Goal: Transaction & Acquisition: Purchase product/service

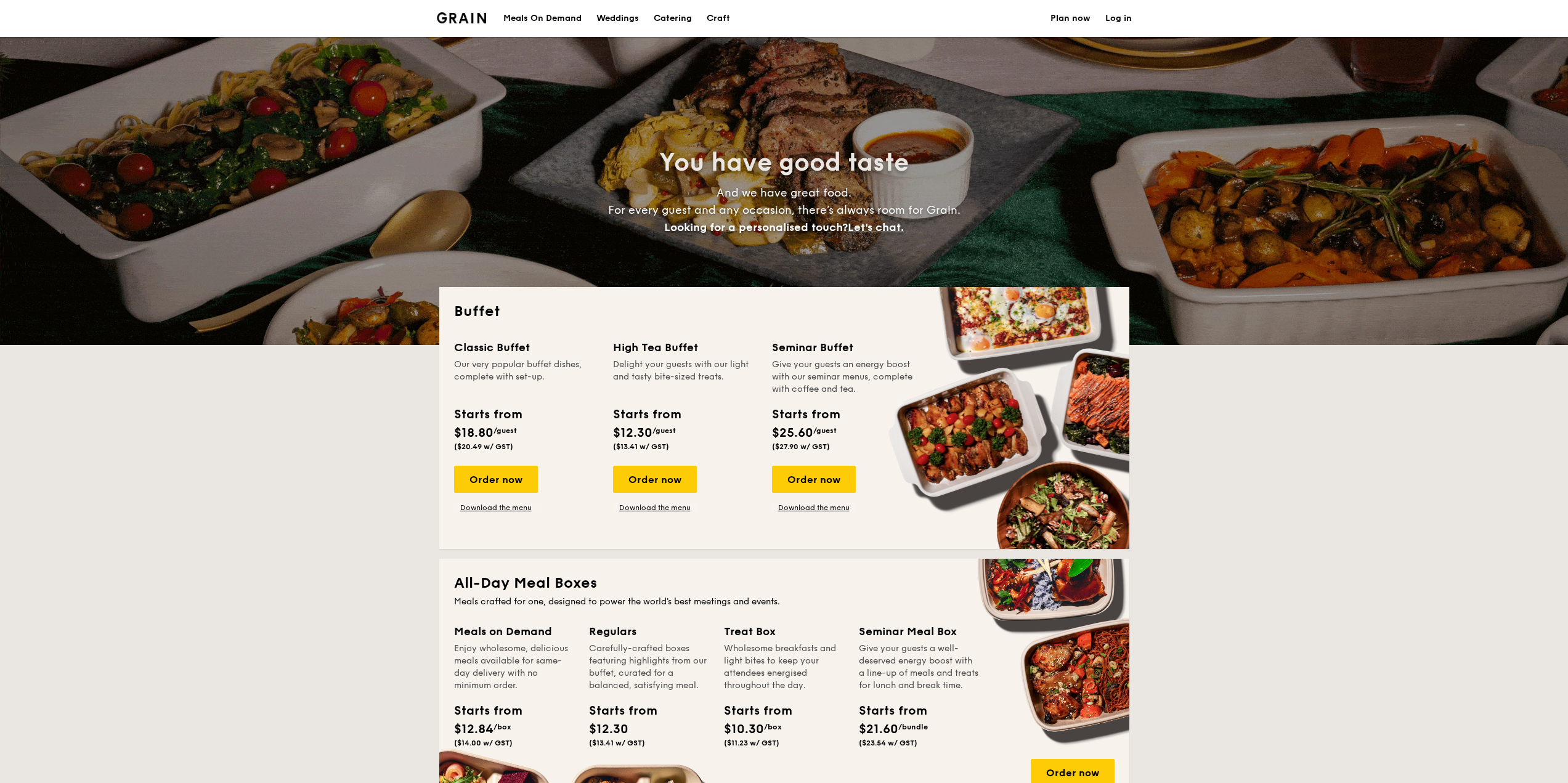
select select
click at [499, 478] on div "Order now" at bounding box center [496, 479] width 84 height 27
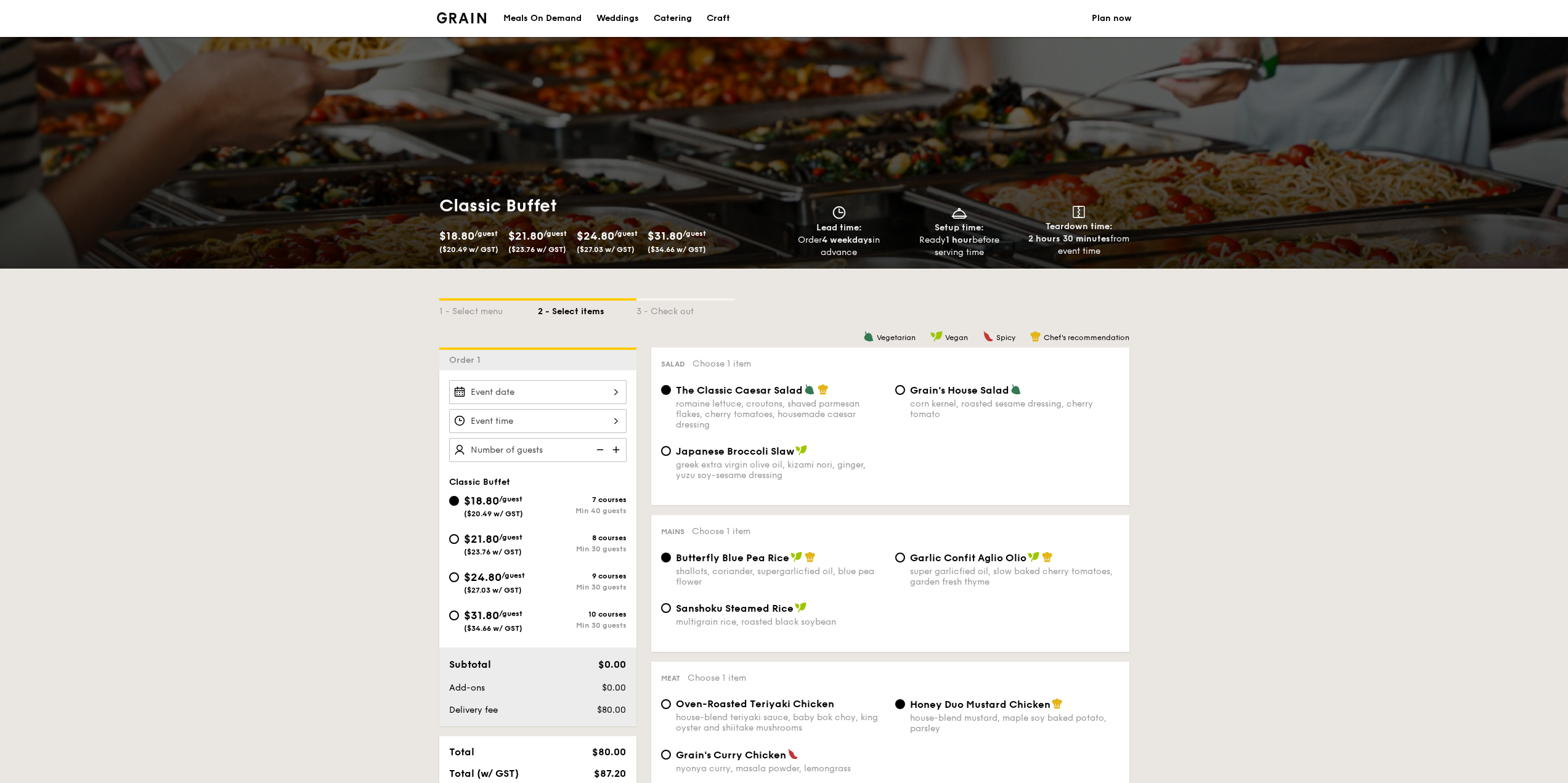
click at [510, 579] on span "/guest" at bounding box center [513, 575] width 23 height 8
click at [459, 579] on input "$24.80 /guest ($27.03 w/ GST) 9 courses Min 30 guests" at bounding box center [454, 577] width 10 height 10
radio input "true"
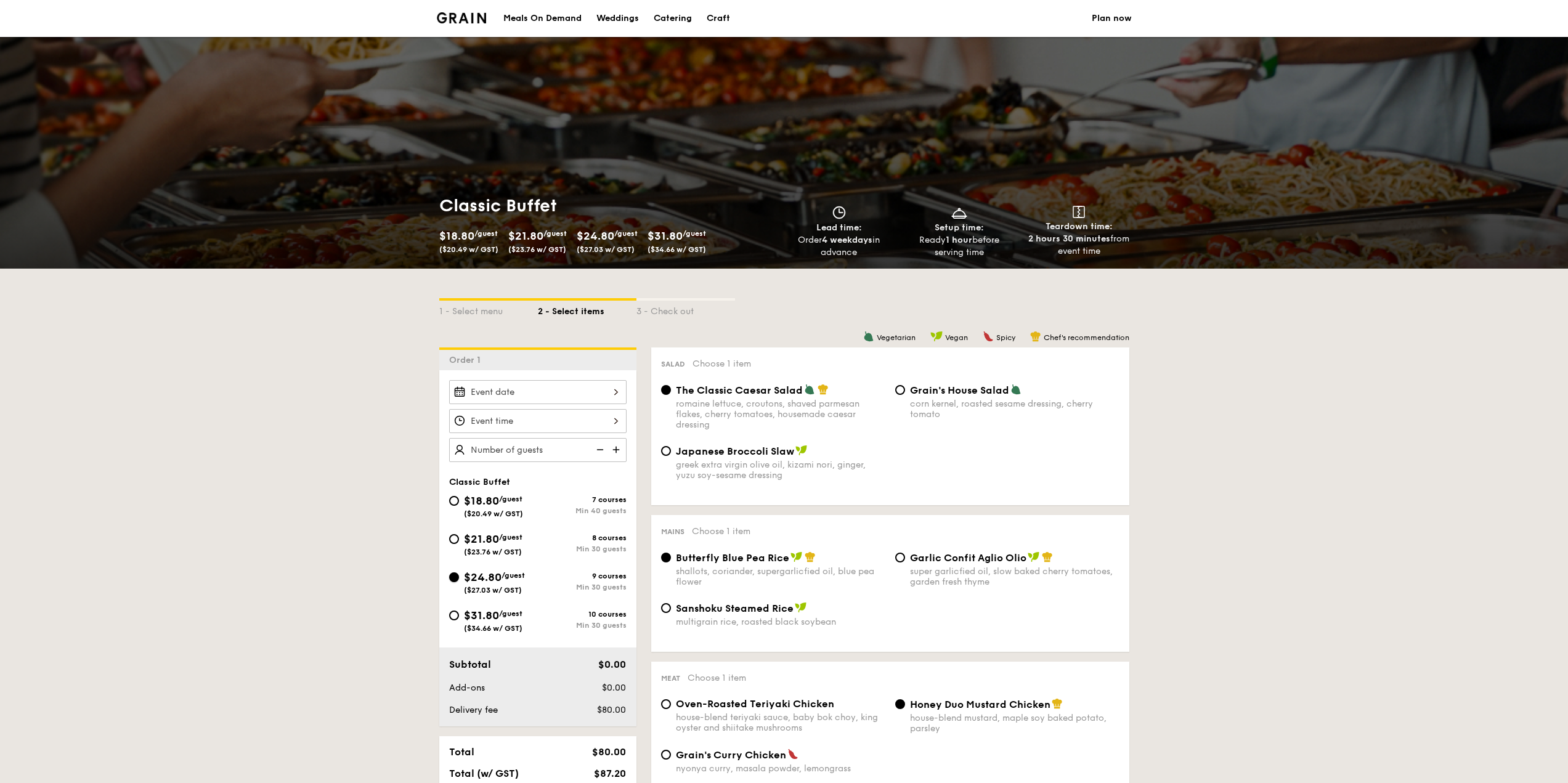
radio input "true"
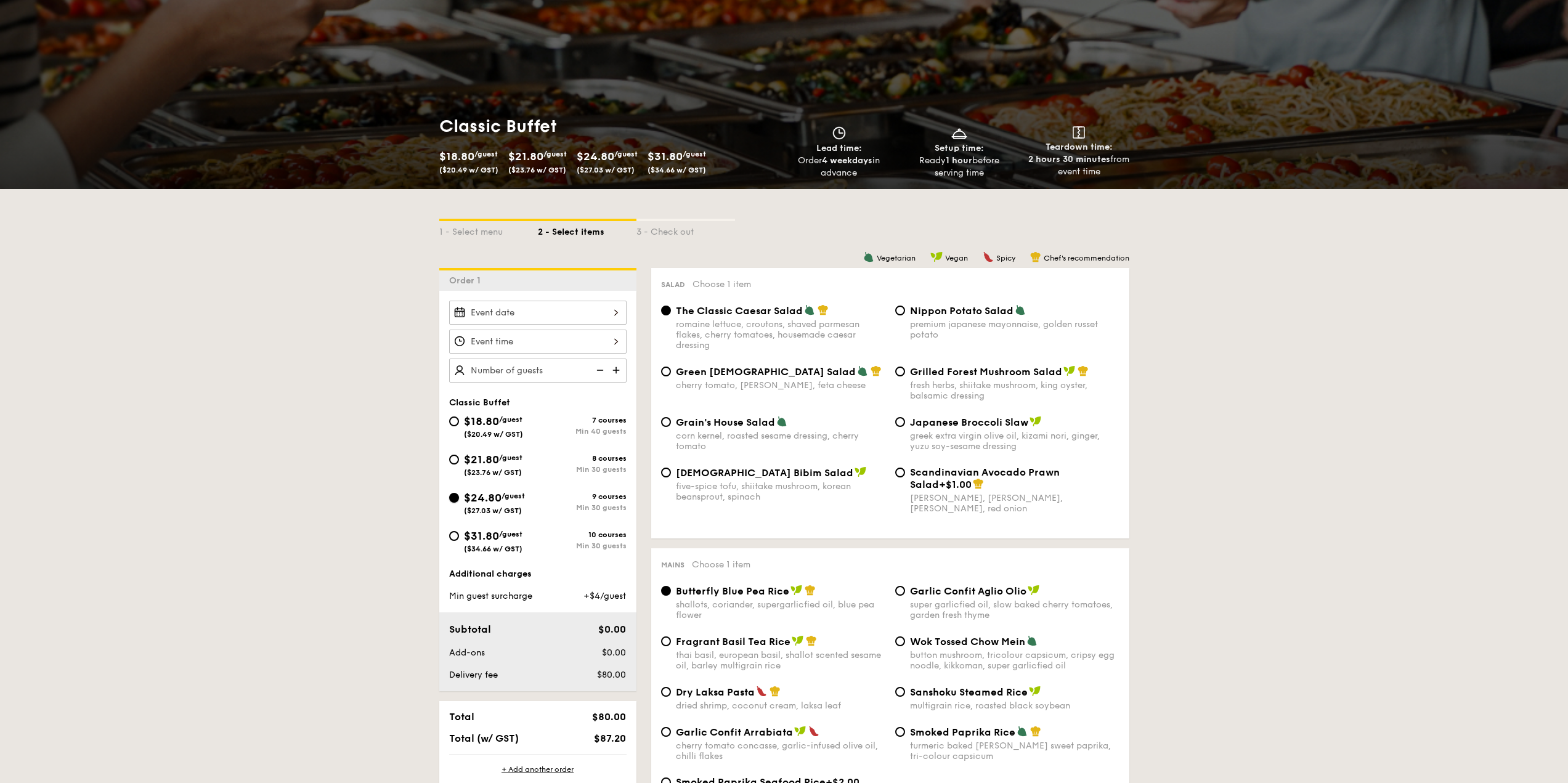
scroll to position [124, 0]
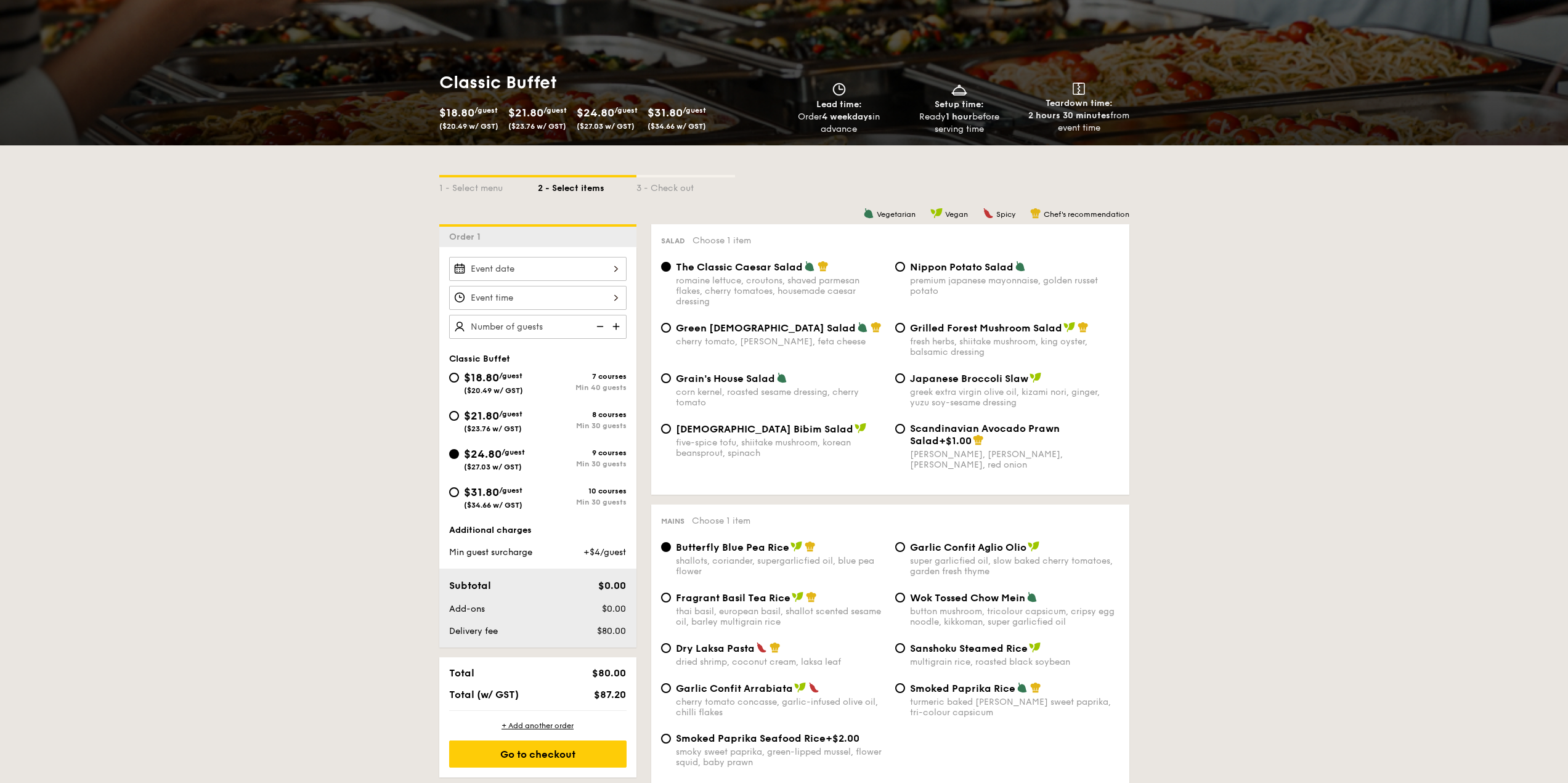
select select
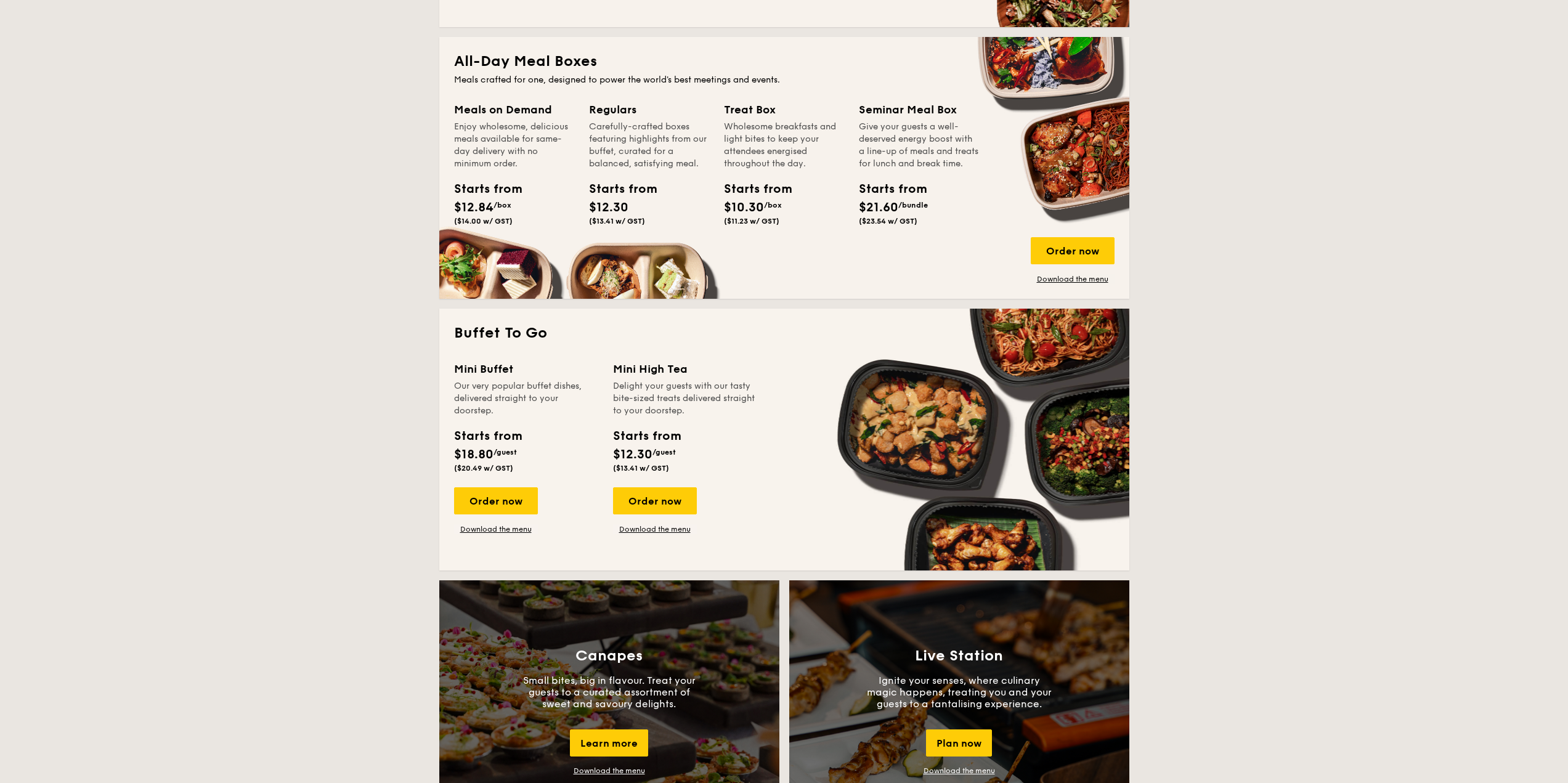
scroll to position [616, 0]
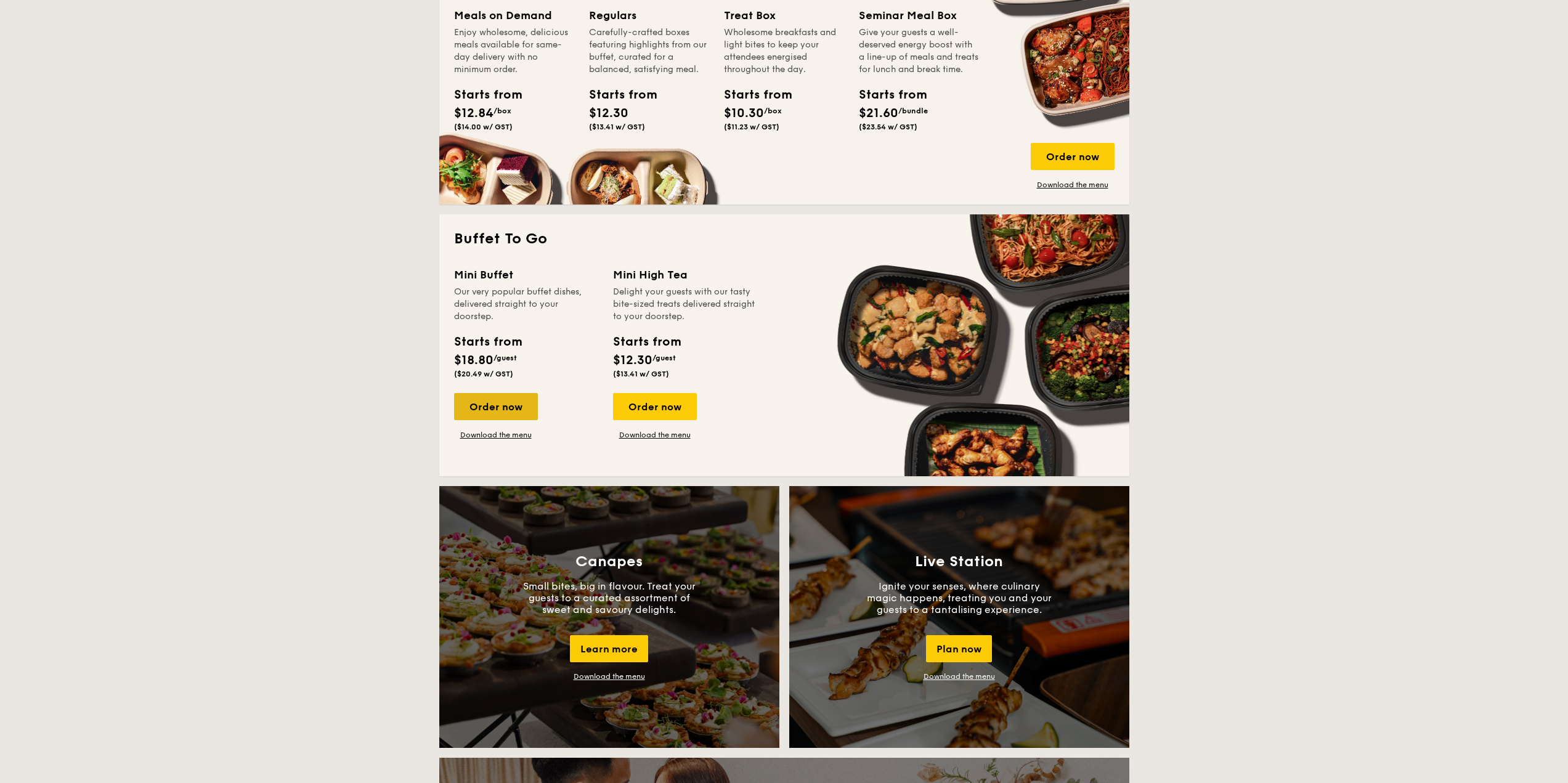
click at [527, 400] on div "Order now" at bounding box center [496, 406] width 84 height 27
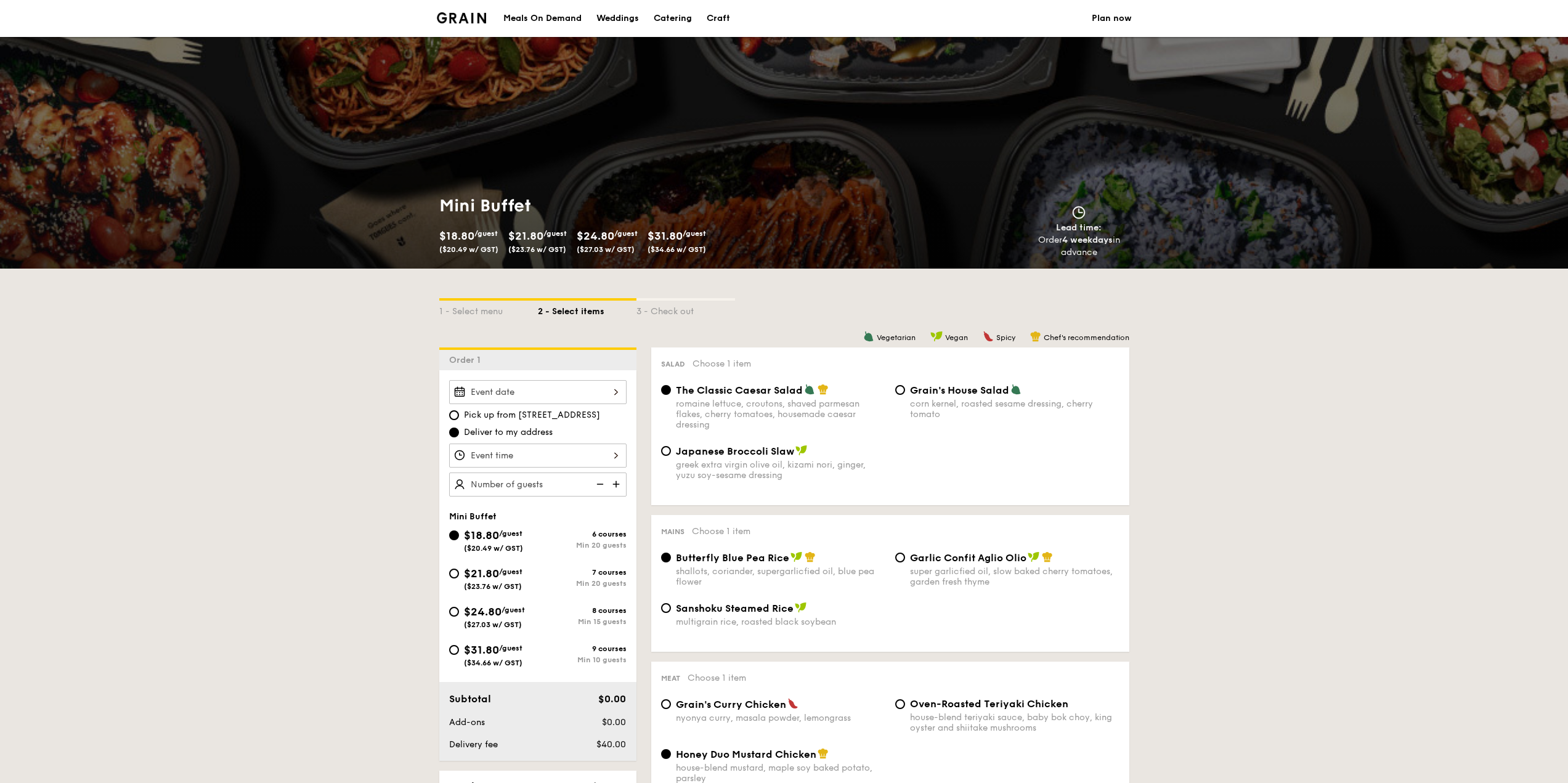
click at [469, 619] on div "$24.80 /guest ($27.03 w/ GST)" at bounding box center [494, 616] width 61 height 26
click at [459, 617] on input "$24.80 /guest ($27.03 w/ GST) 8 courses Min 15 guests" at bounding box center [454, 611] width 10 height 10
radio input "true"
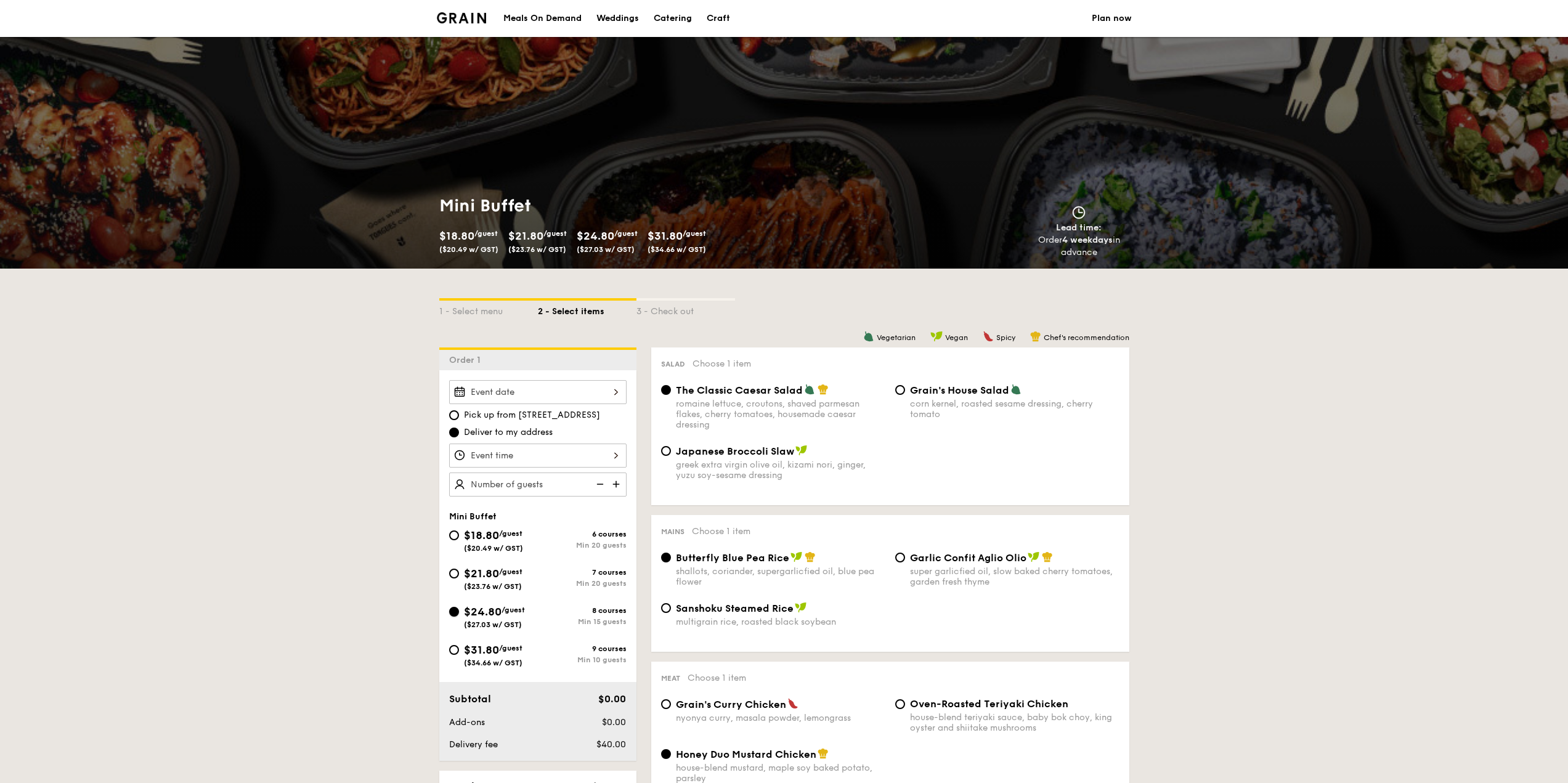
radio input "false"
radio input "true"
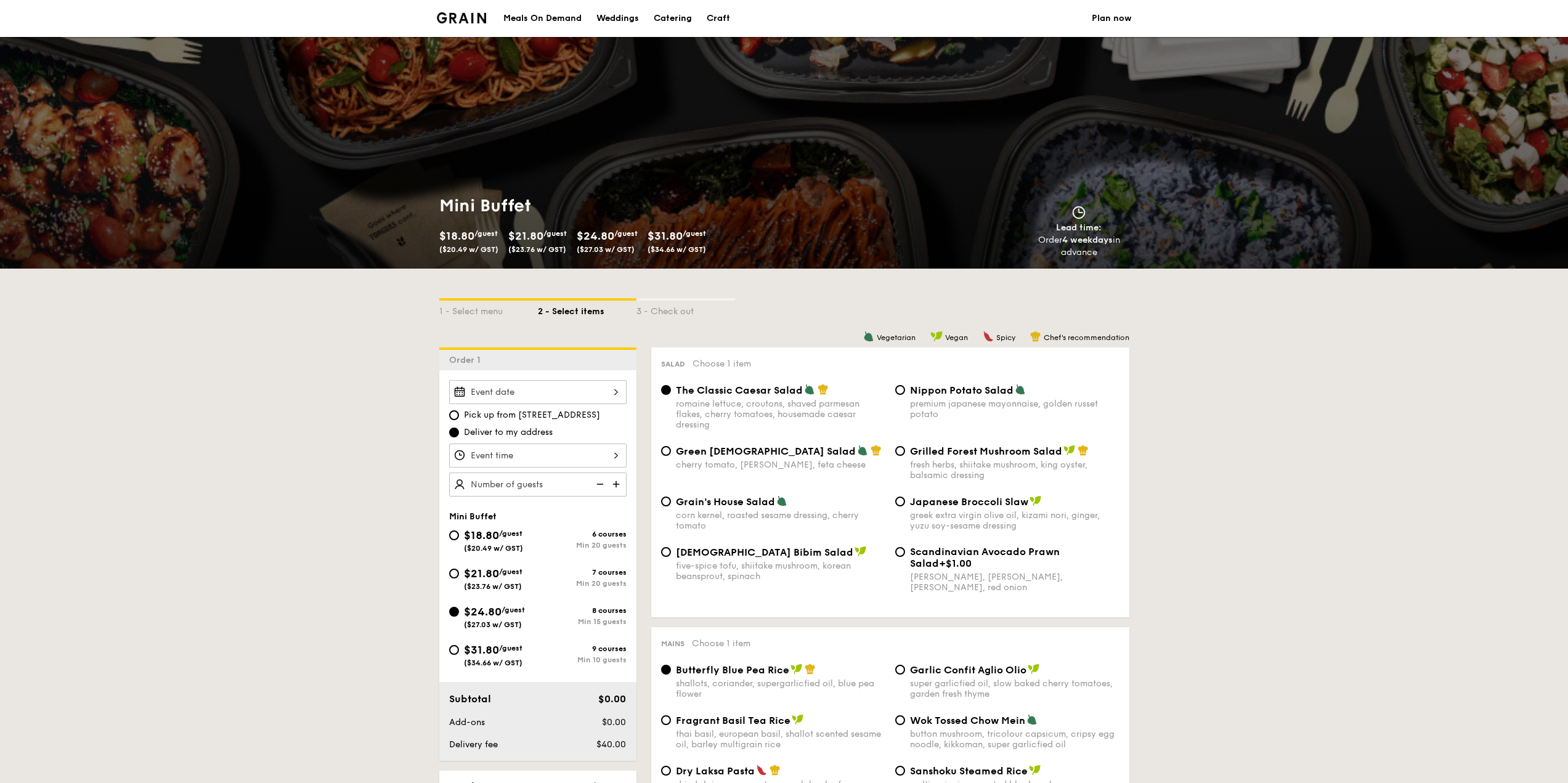
click at [599, 395] on div at bounding box center [537, 392] width 177 height 24
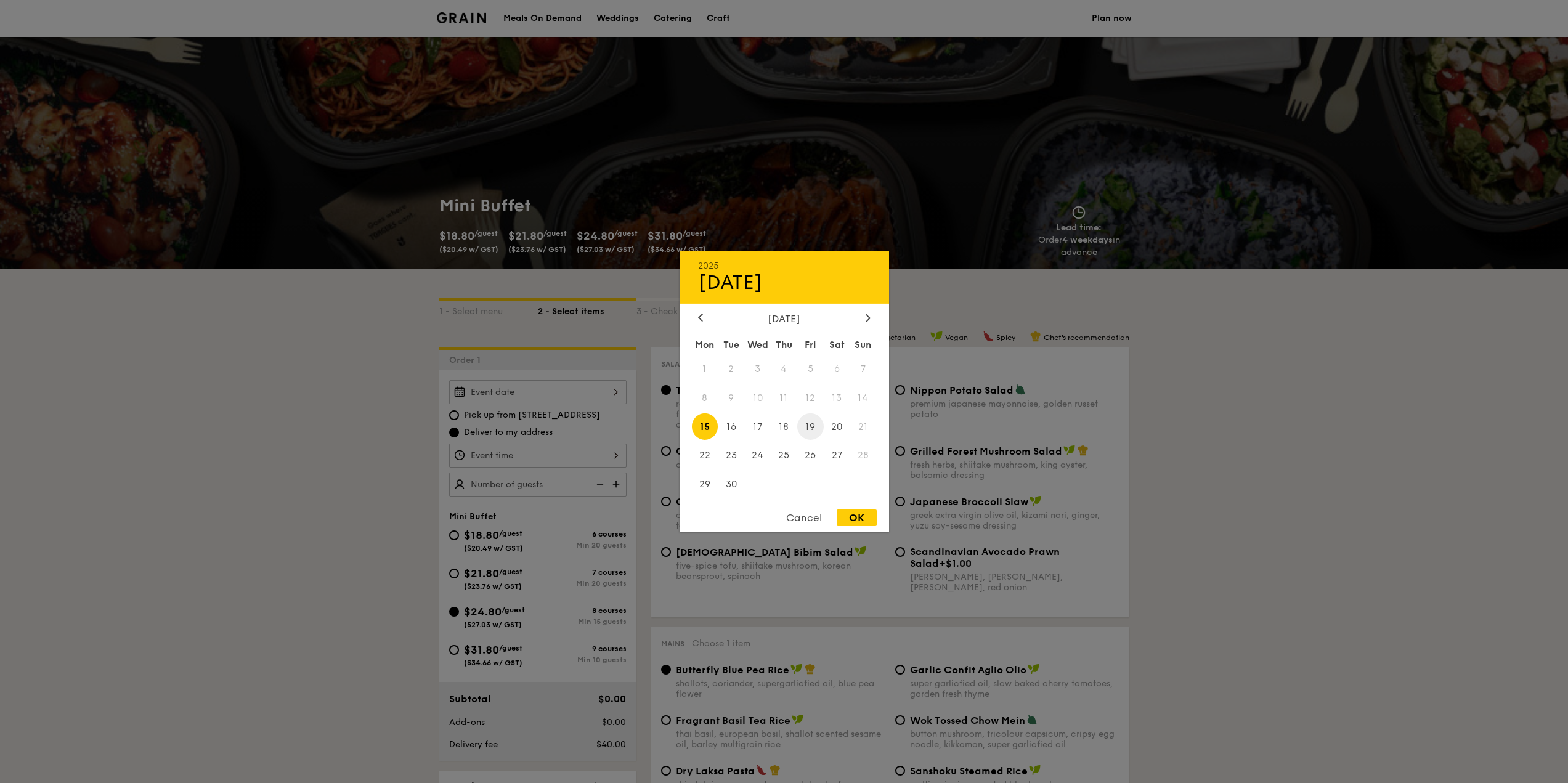
click at [818, 428] on span "19" at bounding box center [810, 426] width 27 height 27
click at [857, 524] on div "OK" at bounding box center [856, 518] width 40 height 17
type input "[DATE]"
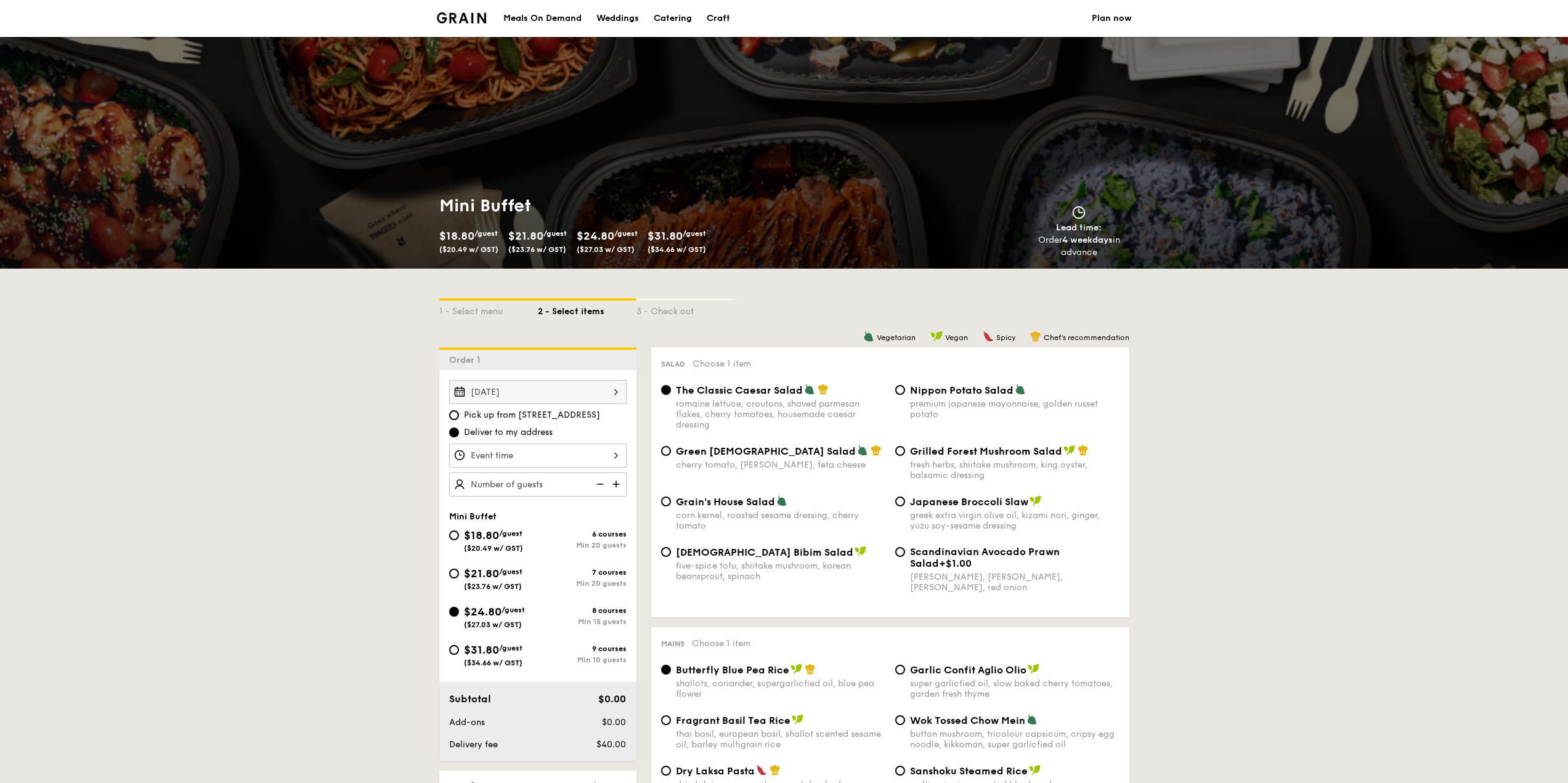
click at [621, 462] on div at bounding box center [537, 456] width 177 height 24
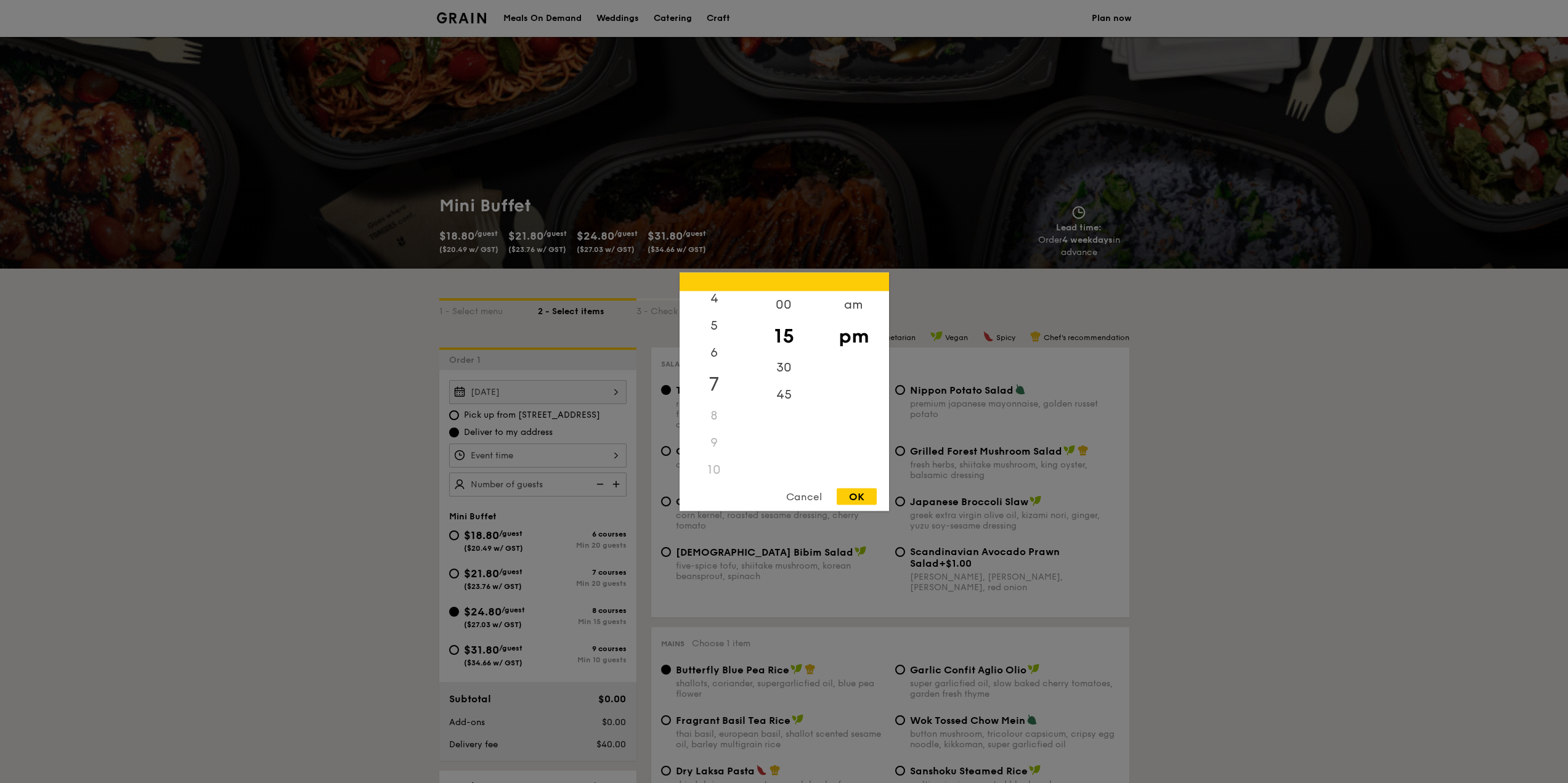
click at [715, 379] on div "7" at bounding box center [714, 384] width 70 height 36
click at [792, 337] on div "15" at bounding box center [784, 336] width 70 height 36
click at [854, 492] on div "OK" at bounding box center [856, 496] width 40 height 17
type input "7:15PM"
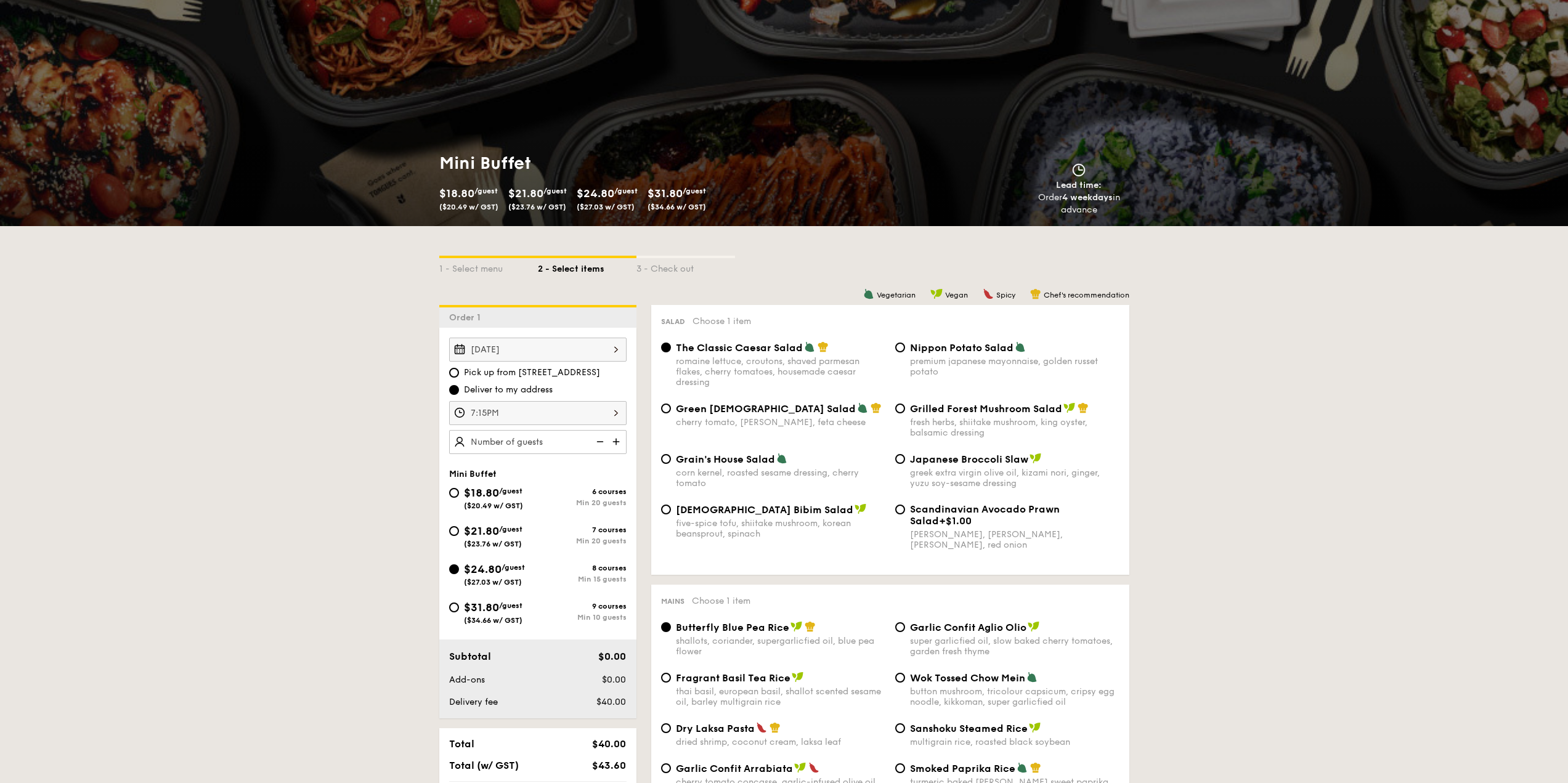
scroll to position [62, 0]
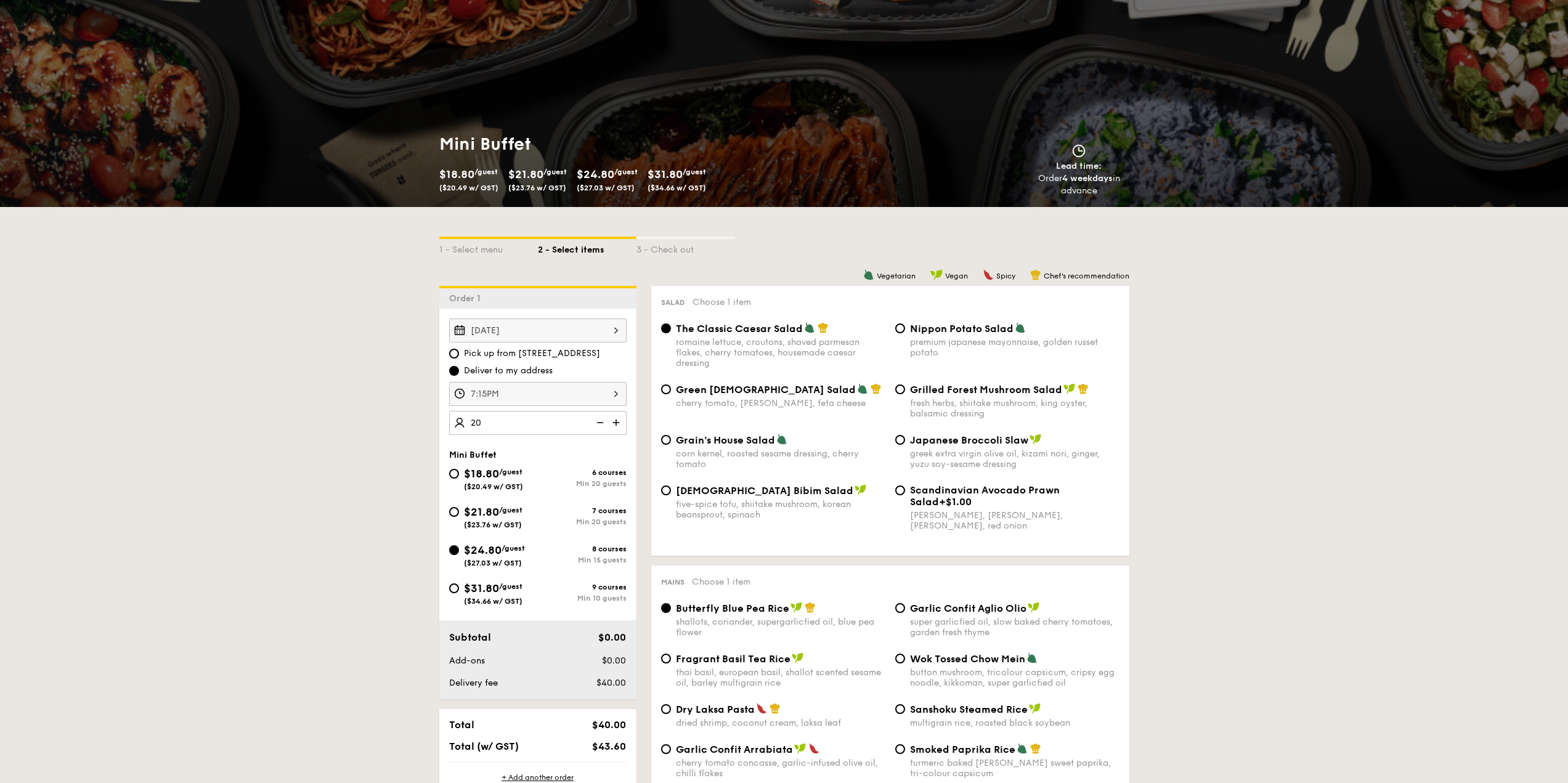
click at [549, 423] on input "20" at bounding box center [537, 423] width 177 height 24
type input "20 guests"
click at [900, 327] on input "Nippon Potato Salad premium japanese mayonnaise, golden russet potato" at bounding box center [900, 328] width 10 height 10
radio input "true"
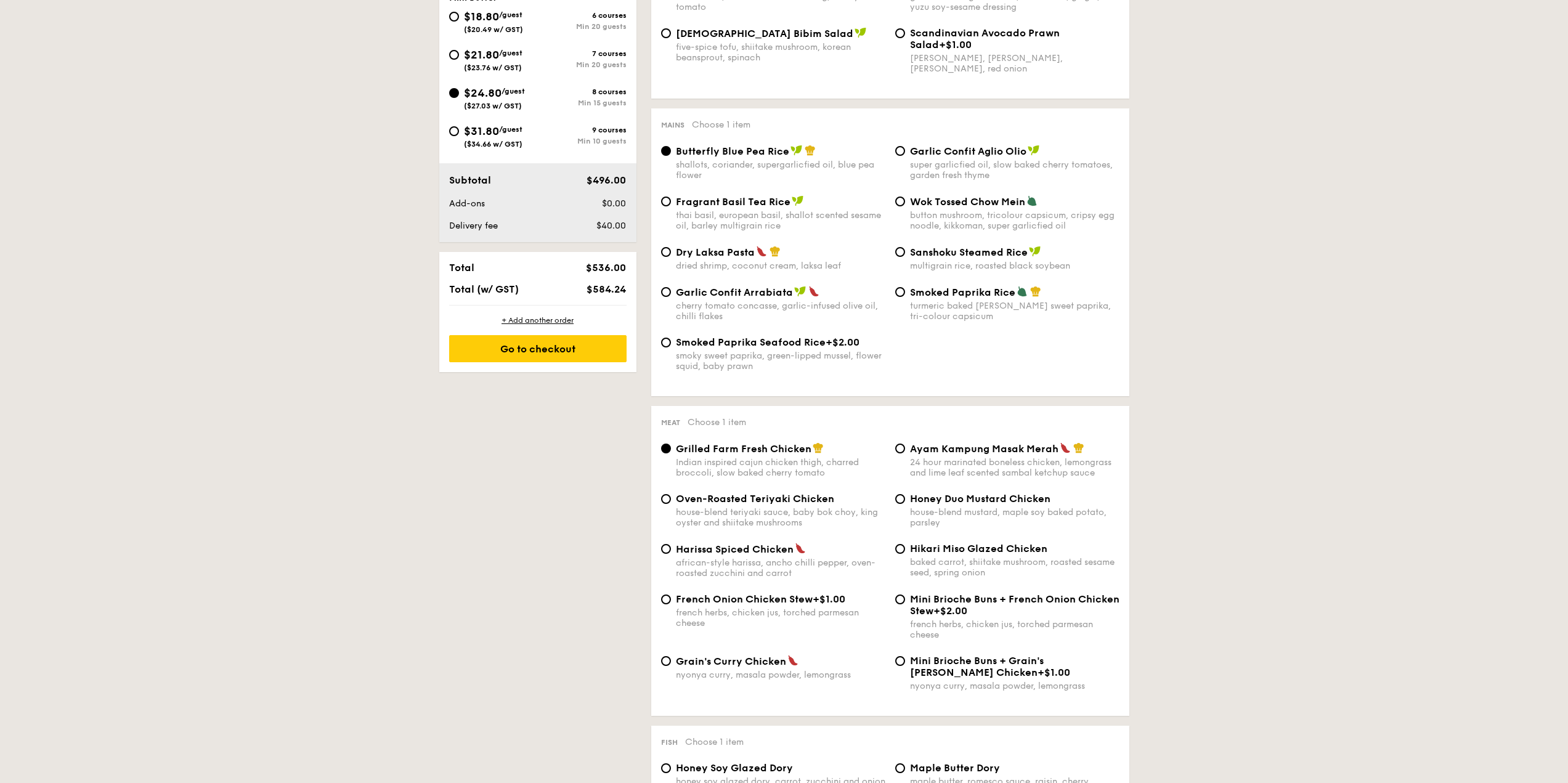
scroll to position [554, 0]
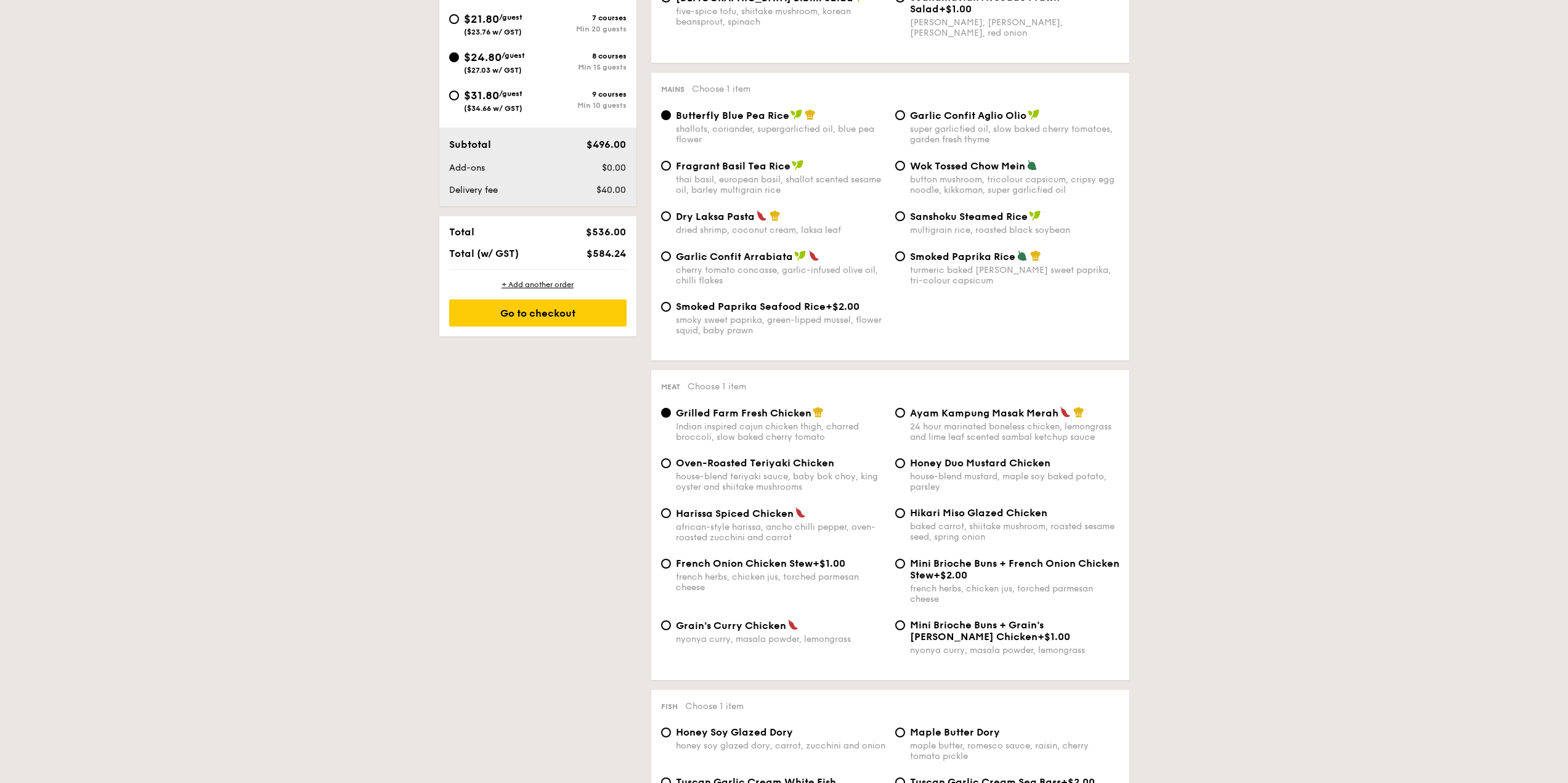
click at [895, 415] on div "Ayam Kampung Masak Merah 24 hour marinated boneless chicken, lemongrass and lim…" at bounding box center [1008, 424] width 234 height 36
click at [909, 416] on div "Ayam Kampung Masak Merah 24 hour marinated boneless chicken, lemongrass and lim…" at bounding box center [1008, 424] width 234 height 36
click at [898, 413] on input "Ayam Kampung Masak Merah 24 hour marinated boneless chicken, lemongrass and lim…" at bounding box center [900, 412] width 10 height 10
radio input "true"
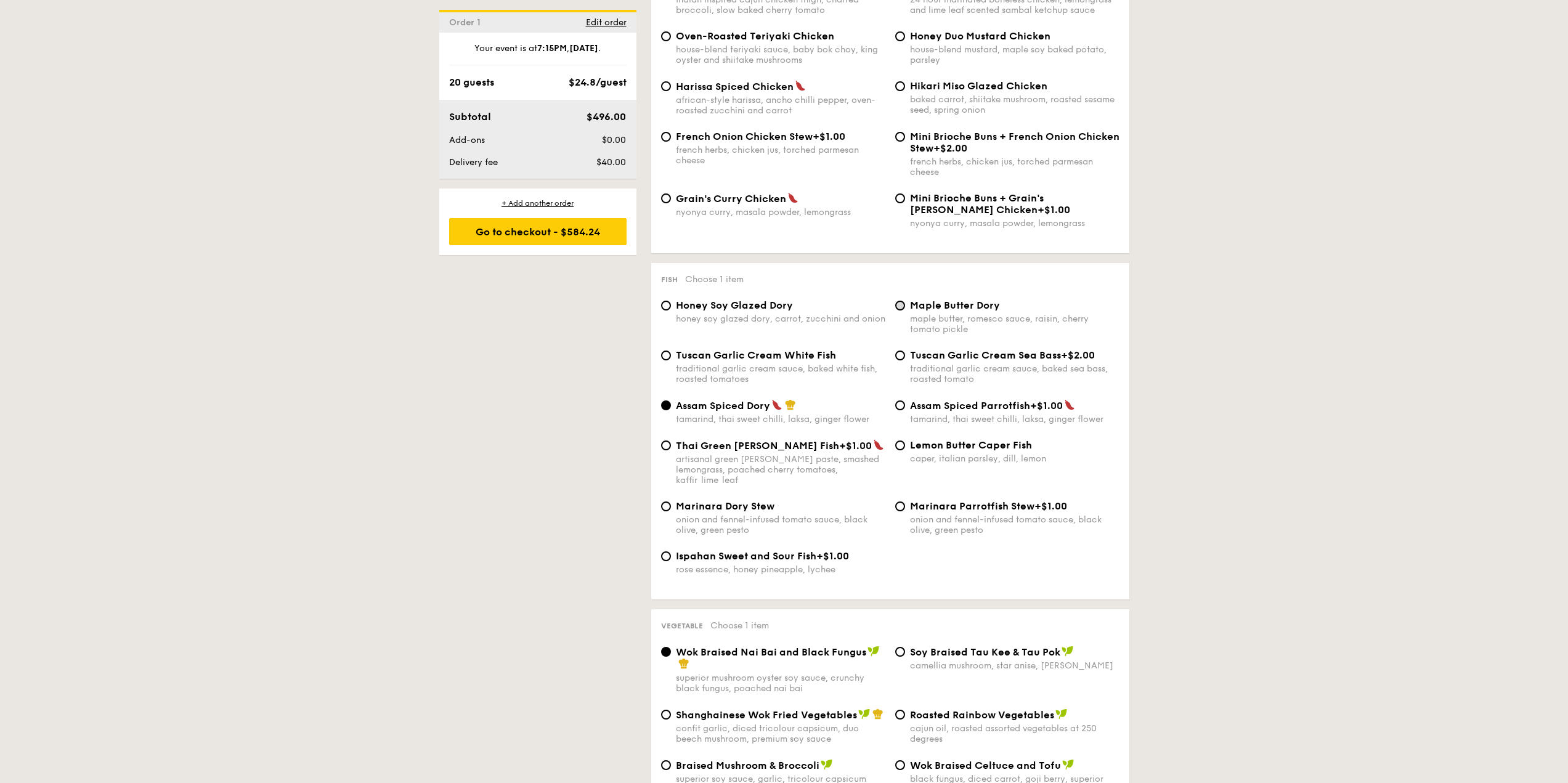
scroll to position [986, 0]
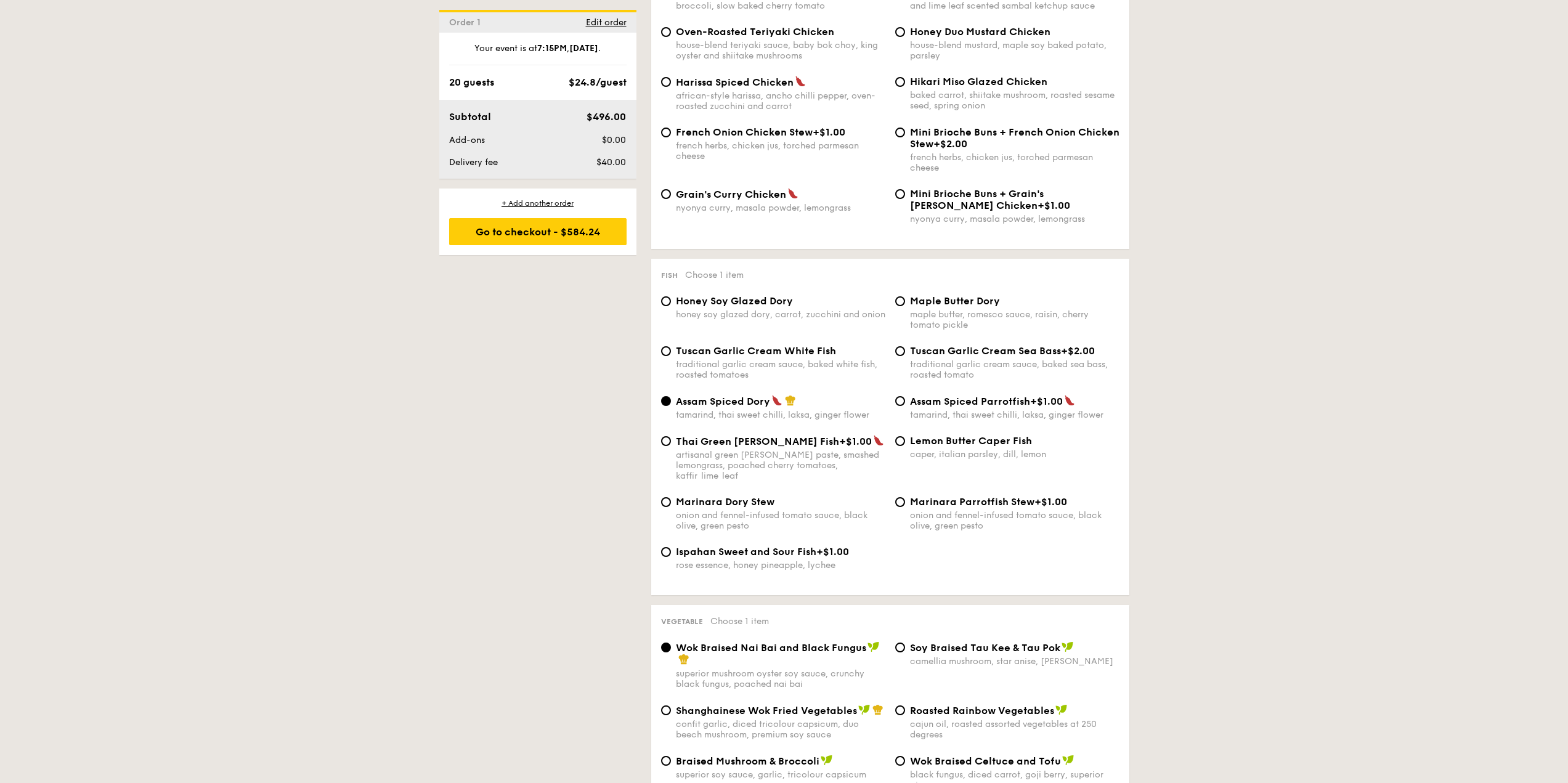
click at [924, 442] on span "Lemon Butter Caper Fish" at bounding box center [971, 441] width 122 height 12
click at [905, 442] on input "Lemon Butter Caper Fish caper, italian parsley, dill, lemon" at bounding box center [900, 441] width 10 height 10
radio input "true"
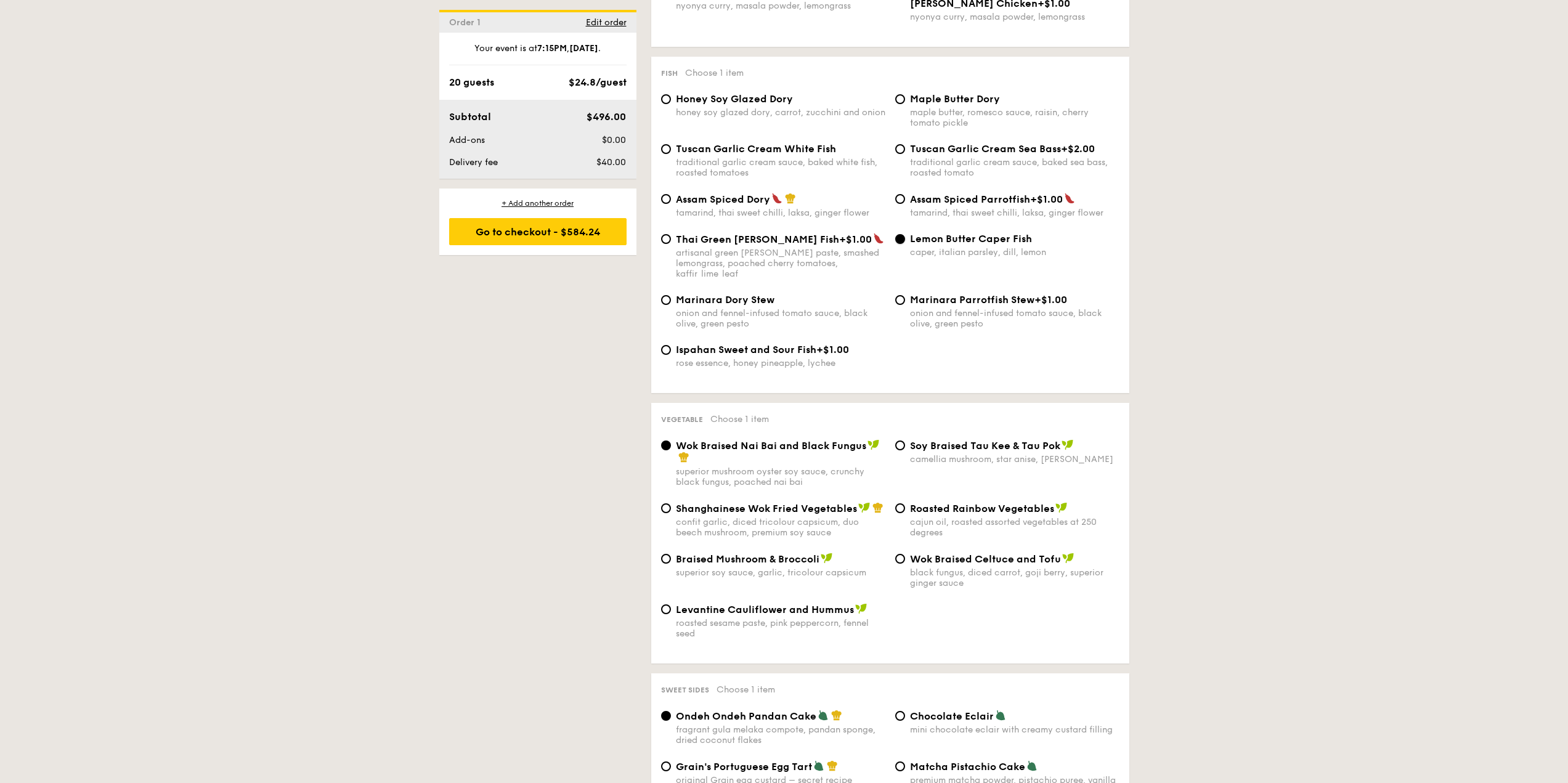
scroll to position [1233, 0]
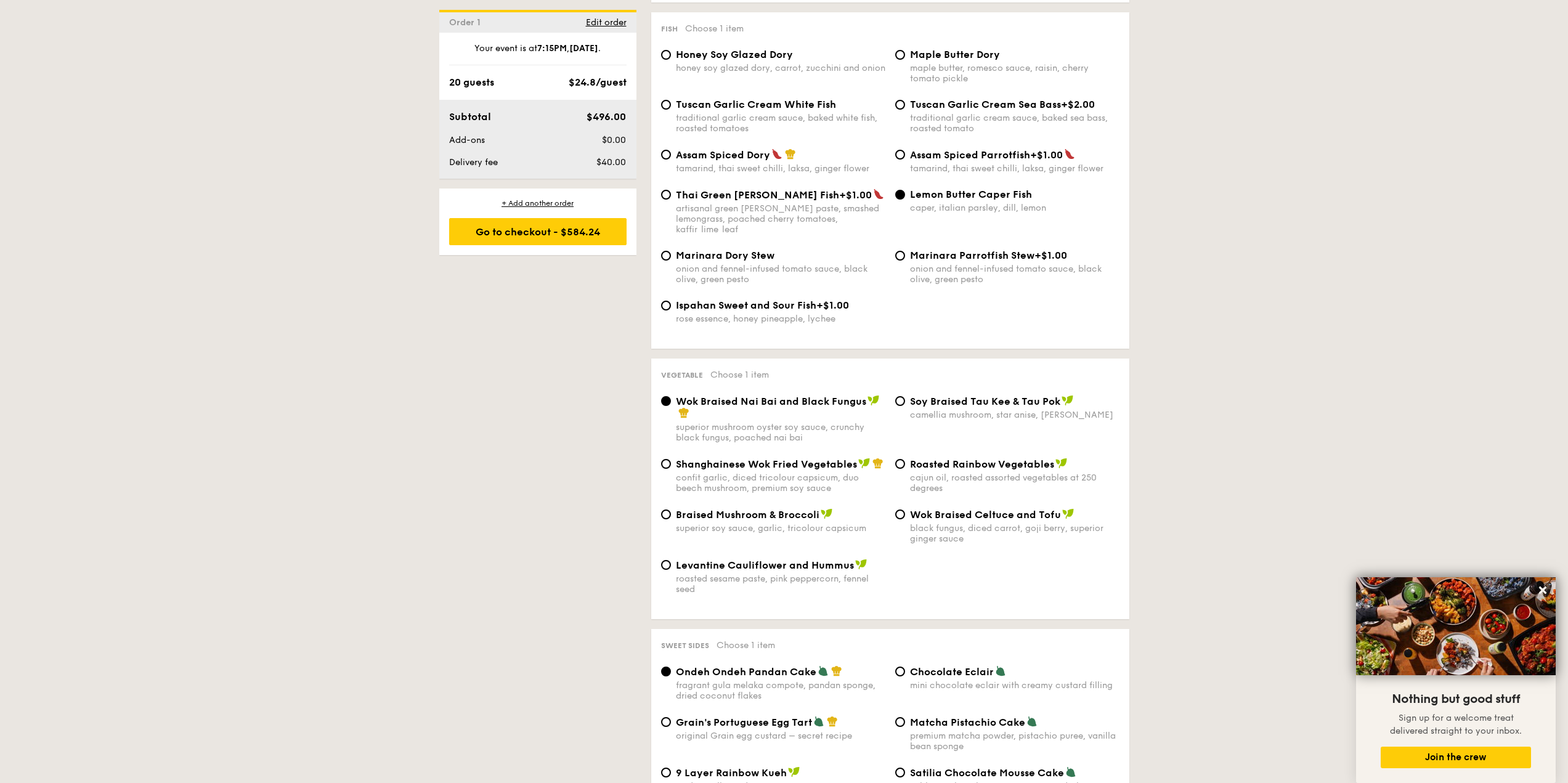
click at [754, 509] on span "Braised Mushroom & Broccoli" at bounding box center [748, 515] width 144 height 12
click at [671, 510] on input "Braised Mushroom & Broccoli superior soy sauce, garlic, tricolour capsicum" at bounding box center [666, 515] width 10 height 10
radio input "true"
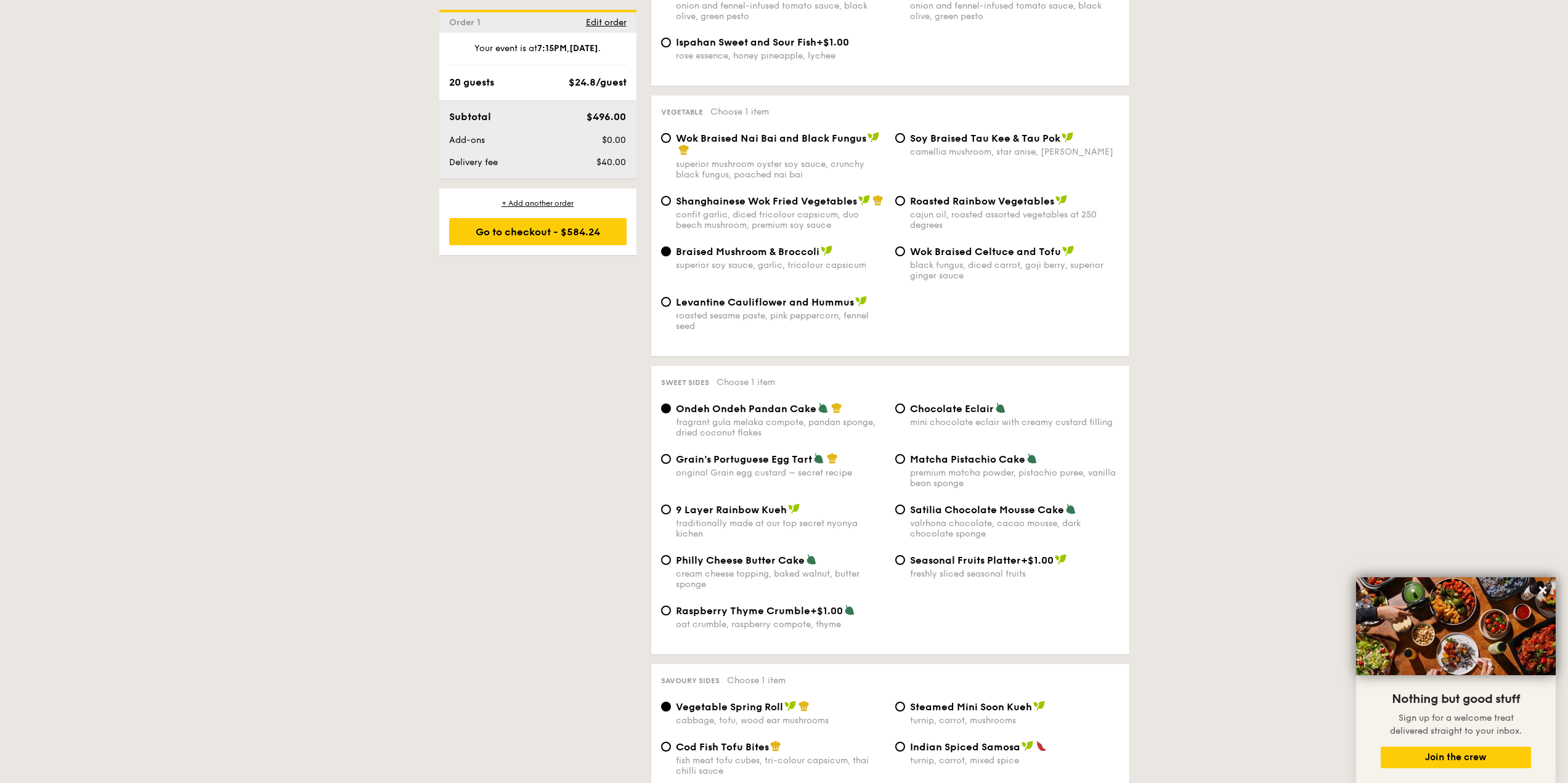
scroll to position [1603, 0]
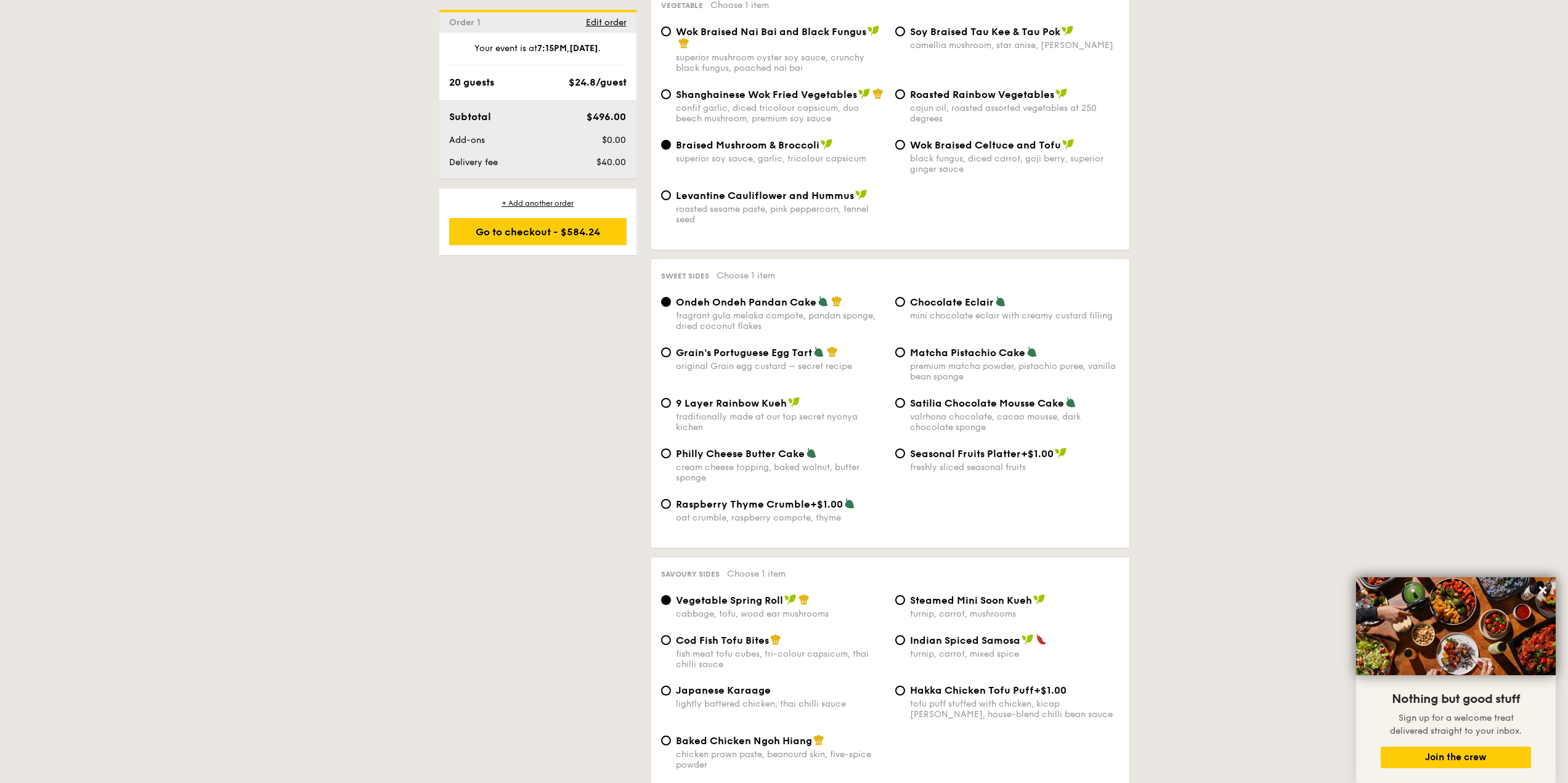
click at [935, 397] on span "Satilia Chocolate Mousse Cake" at bounding box center [986, 403] width 154 height 12
click at [905, 398] on input "Satilia Chocolate Mousse Cake valrhona chocolate, cacao mousse, dark chocolate …" at bounding box center [900, 403] width 10 height 10
radio input "true"
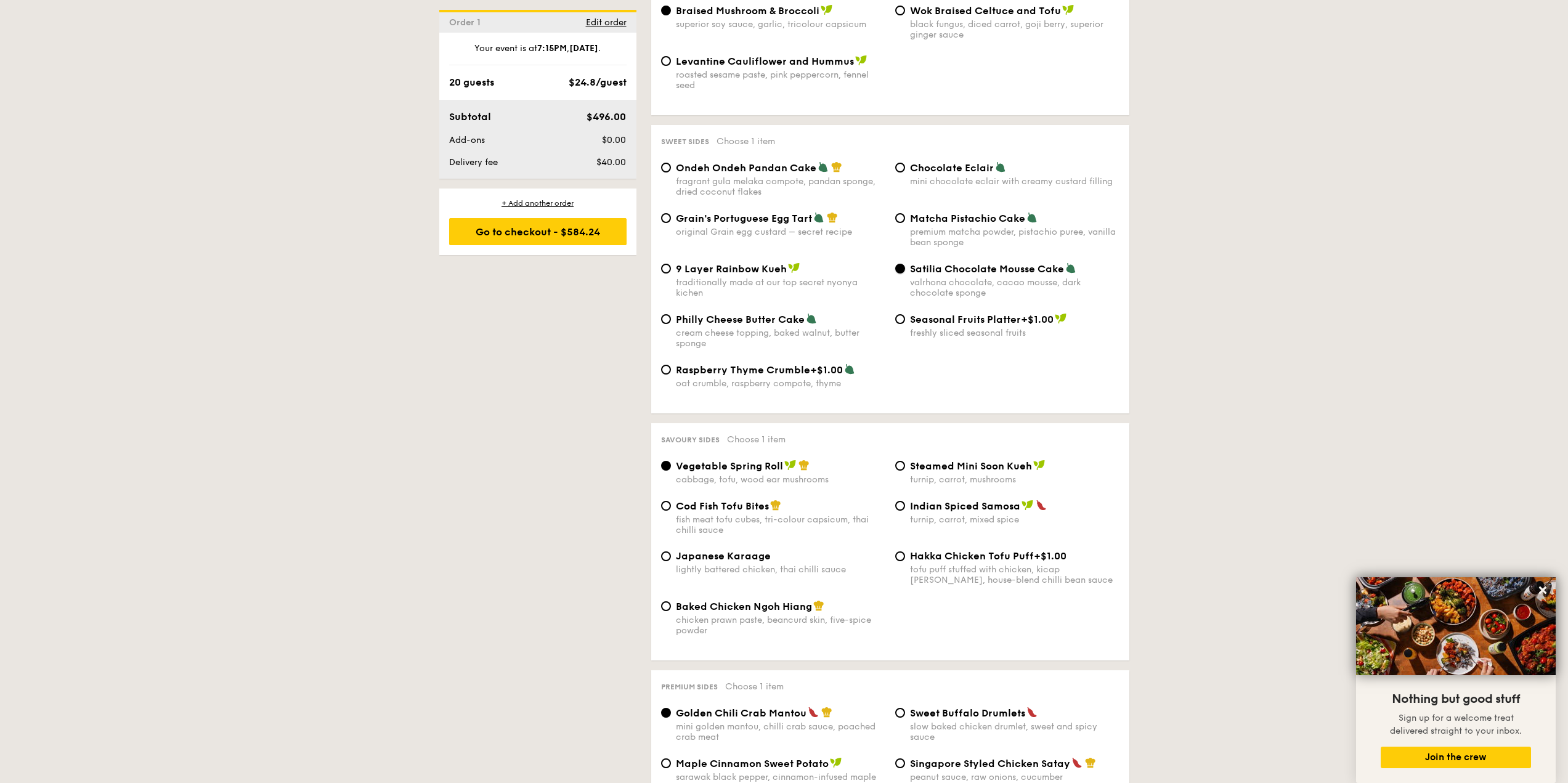
scroll to position [1787, 0]
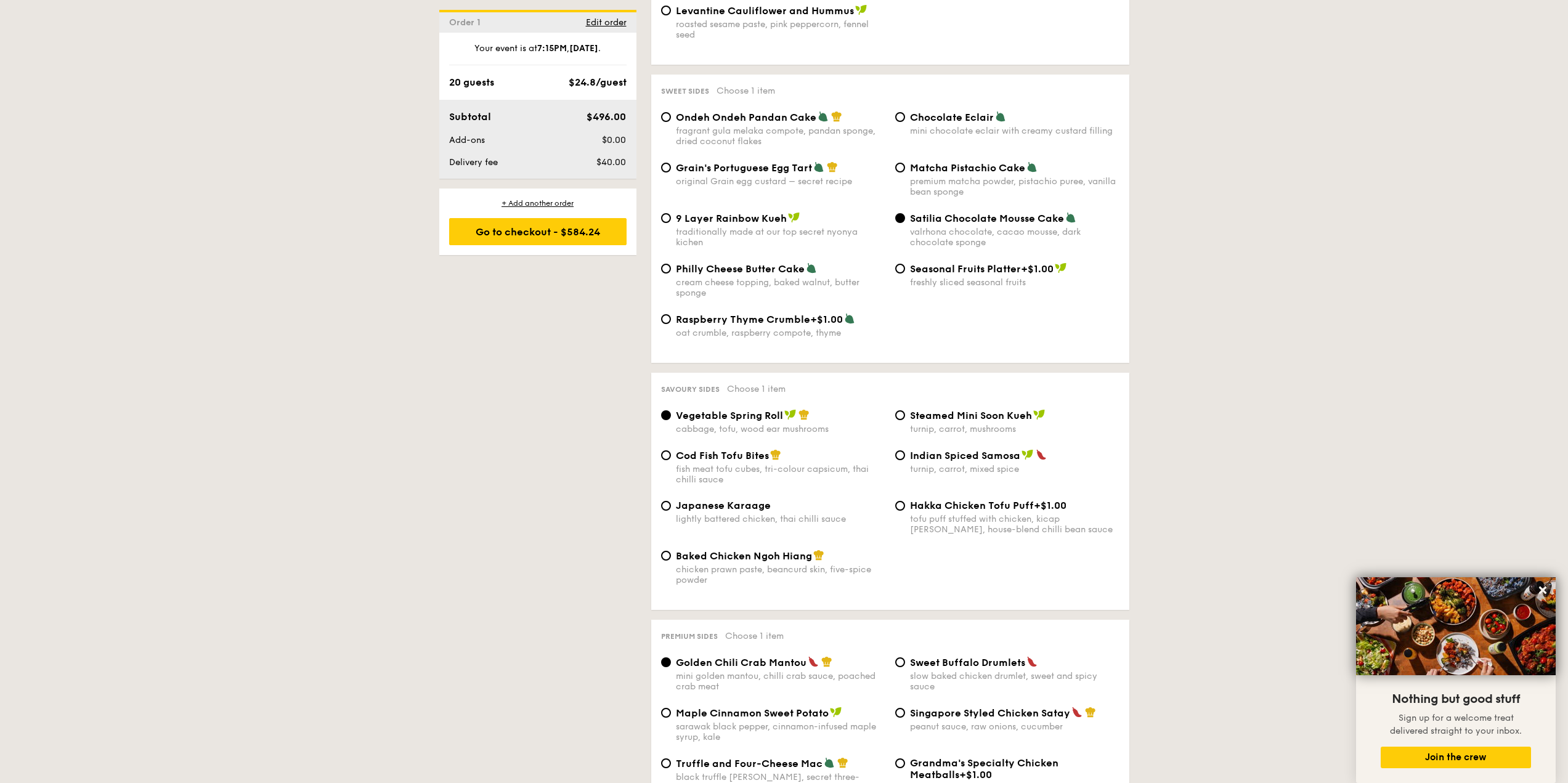
click at [905, 500] on div "Hakka Chicken Tofu Puff +$1.00 tofu puff stuffed with chicken, kicap [PERSON_NA…" at bounding box center [1008, 517] width 234 height 35
click at [896, 501] on input "Hakka Chicken Tofu Puff +$1.00 tofu puff stuffed with chicken, kicap [PERSON_NA…" at bounding box center [900, 505] width 10 height 10
radio input "true"
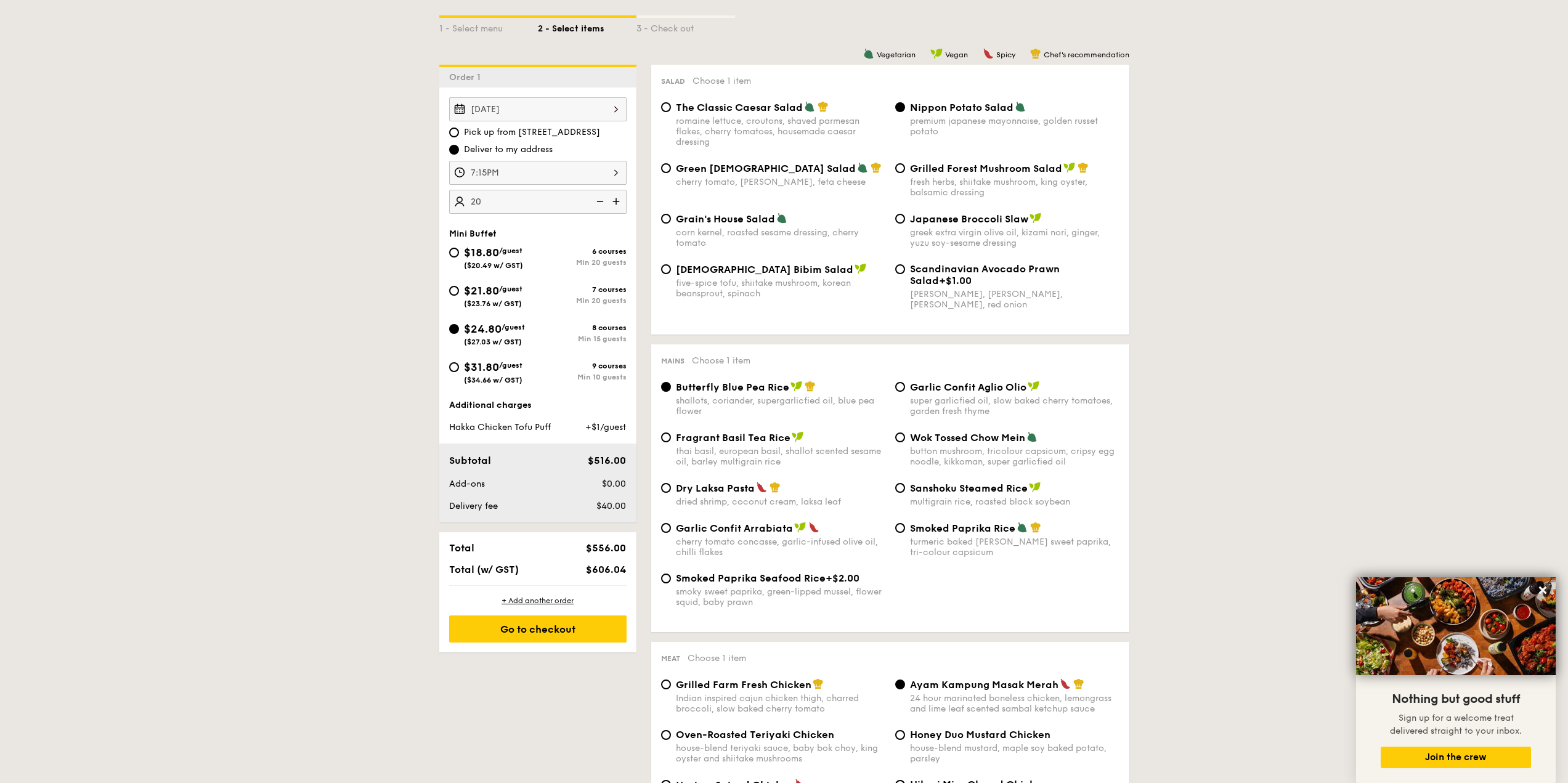
scroll to position [308, 0]
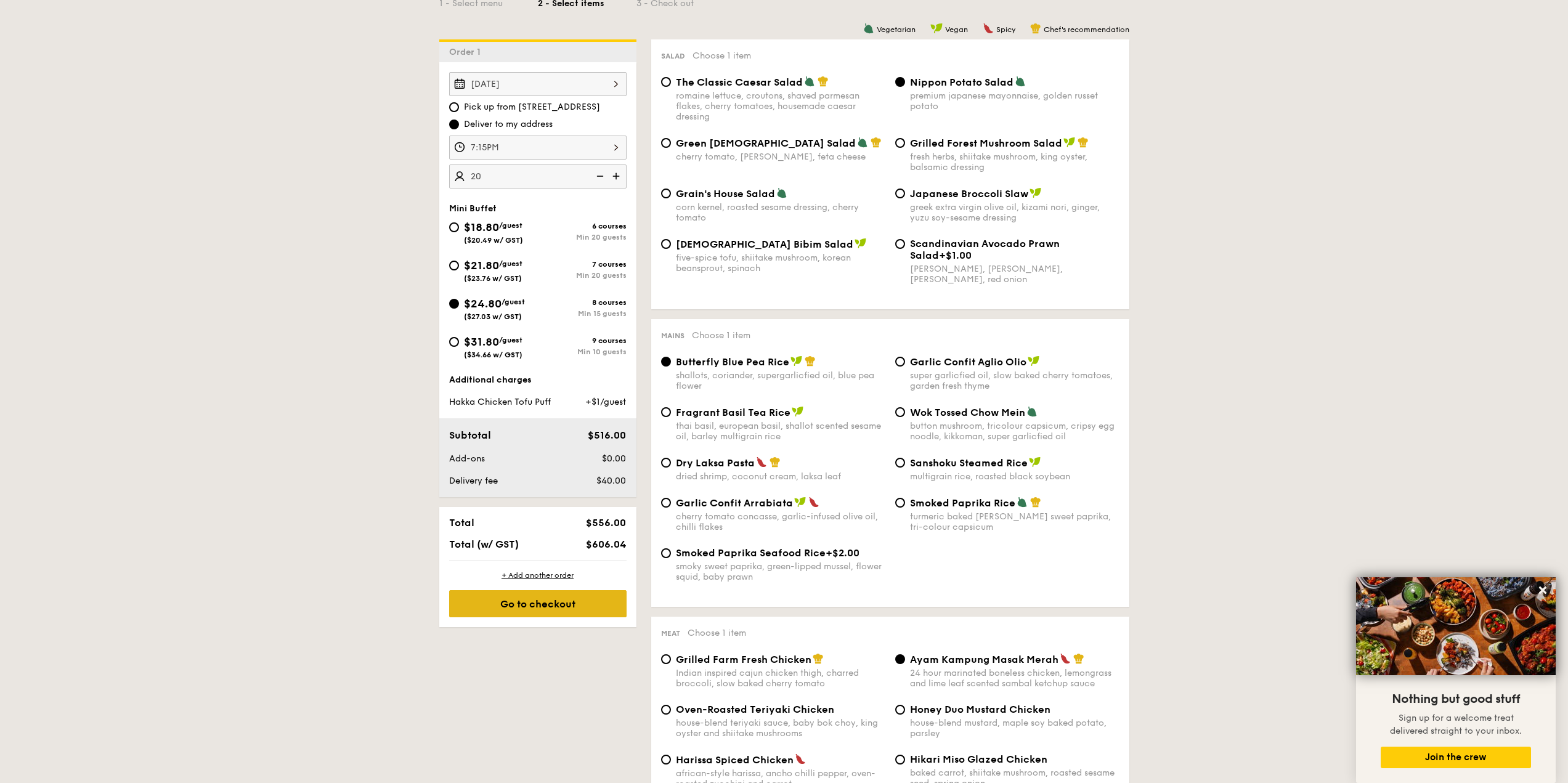
click at [572, 615] on div "Go to checkout" at bounding box center [537, 603] width 177 height 27
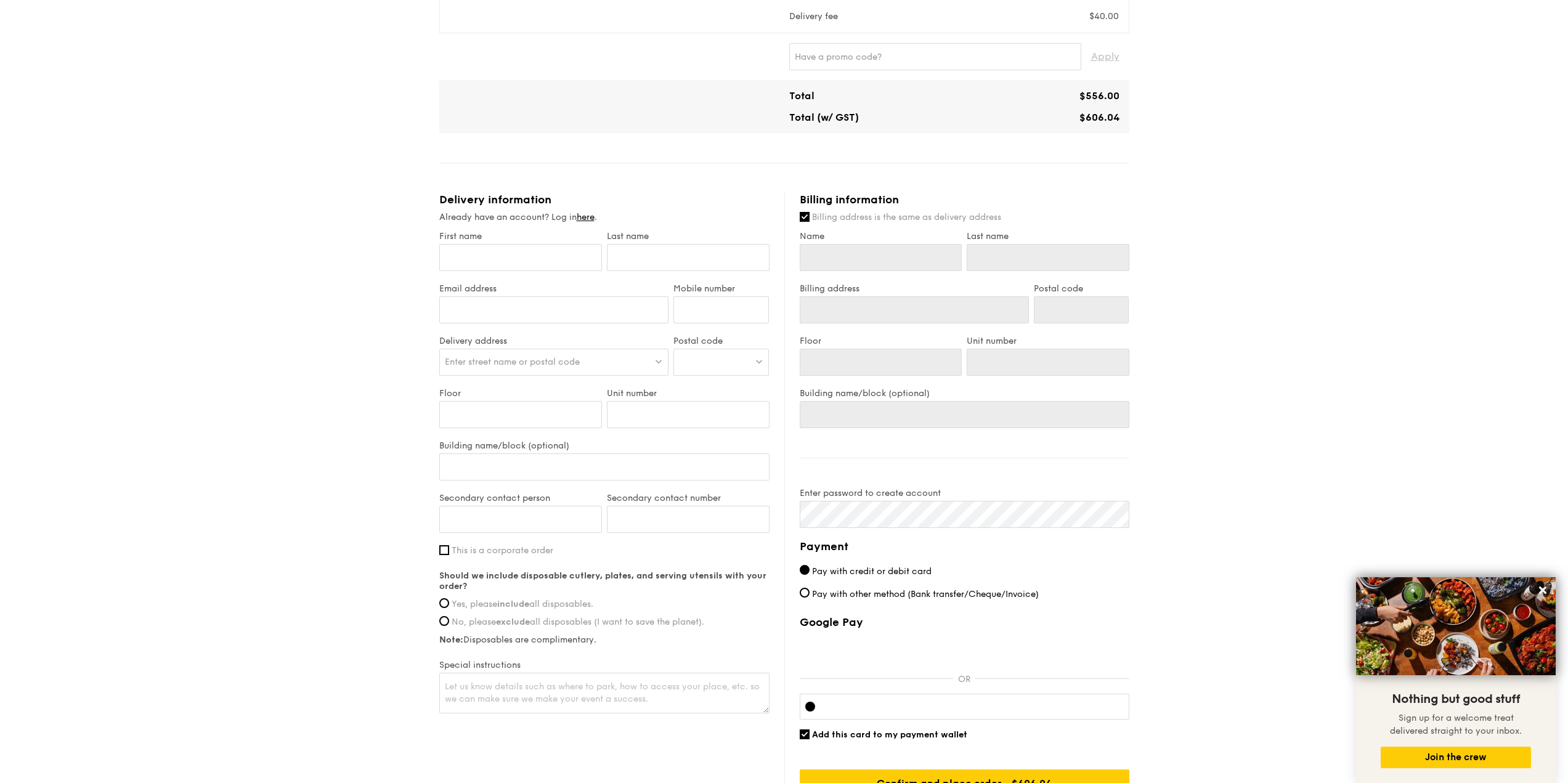
scroll to position [587, 0]
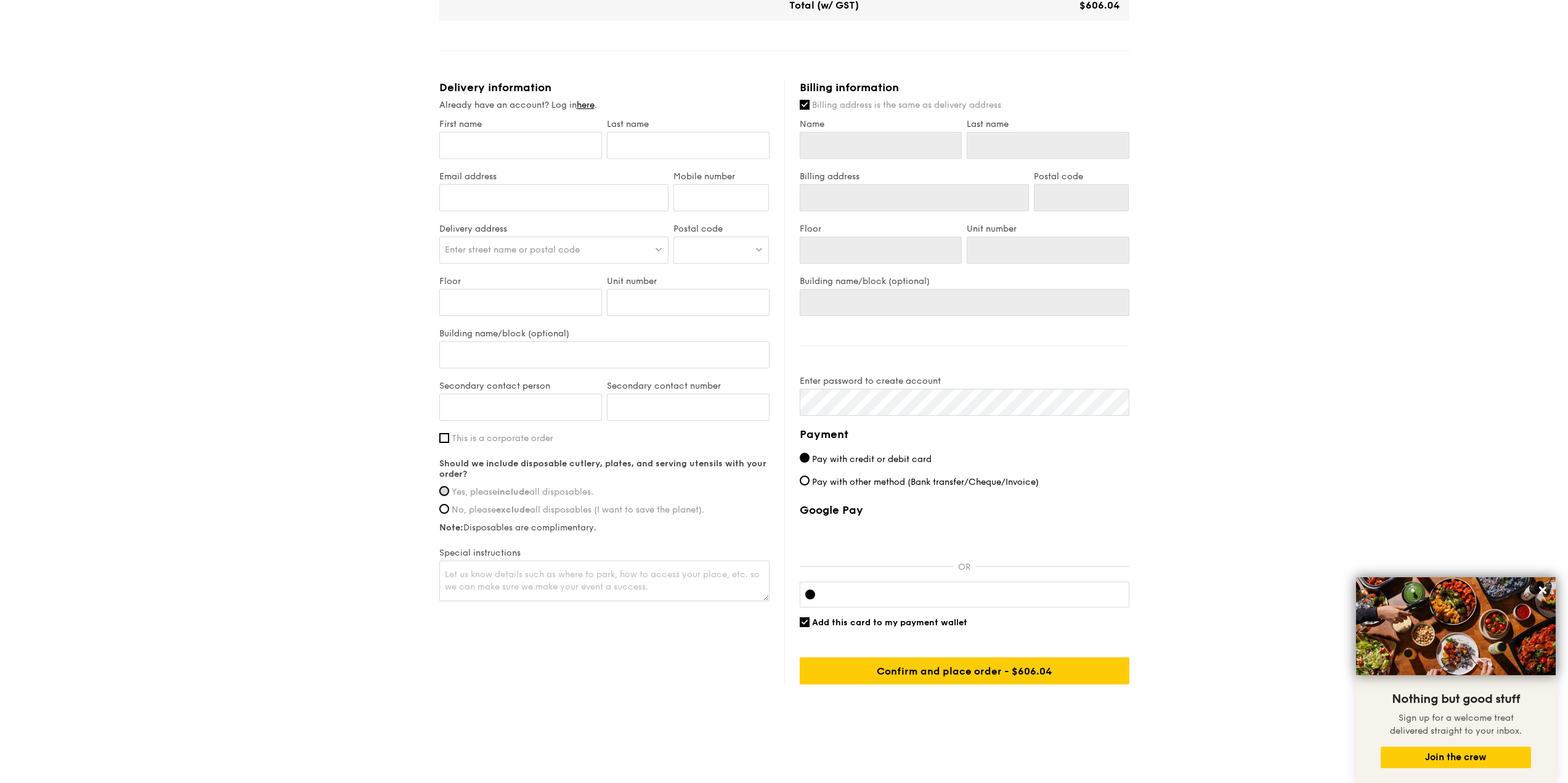
click at [448, 490] on input "Yes, please include all disposables." at bounding box center [444, 491] width 10 height 10
radio input "true"
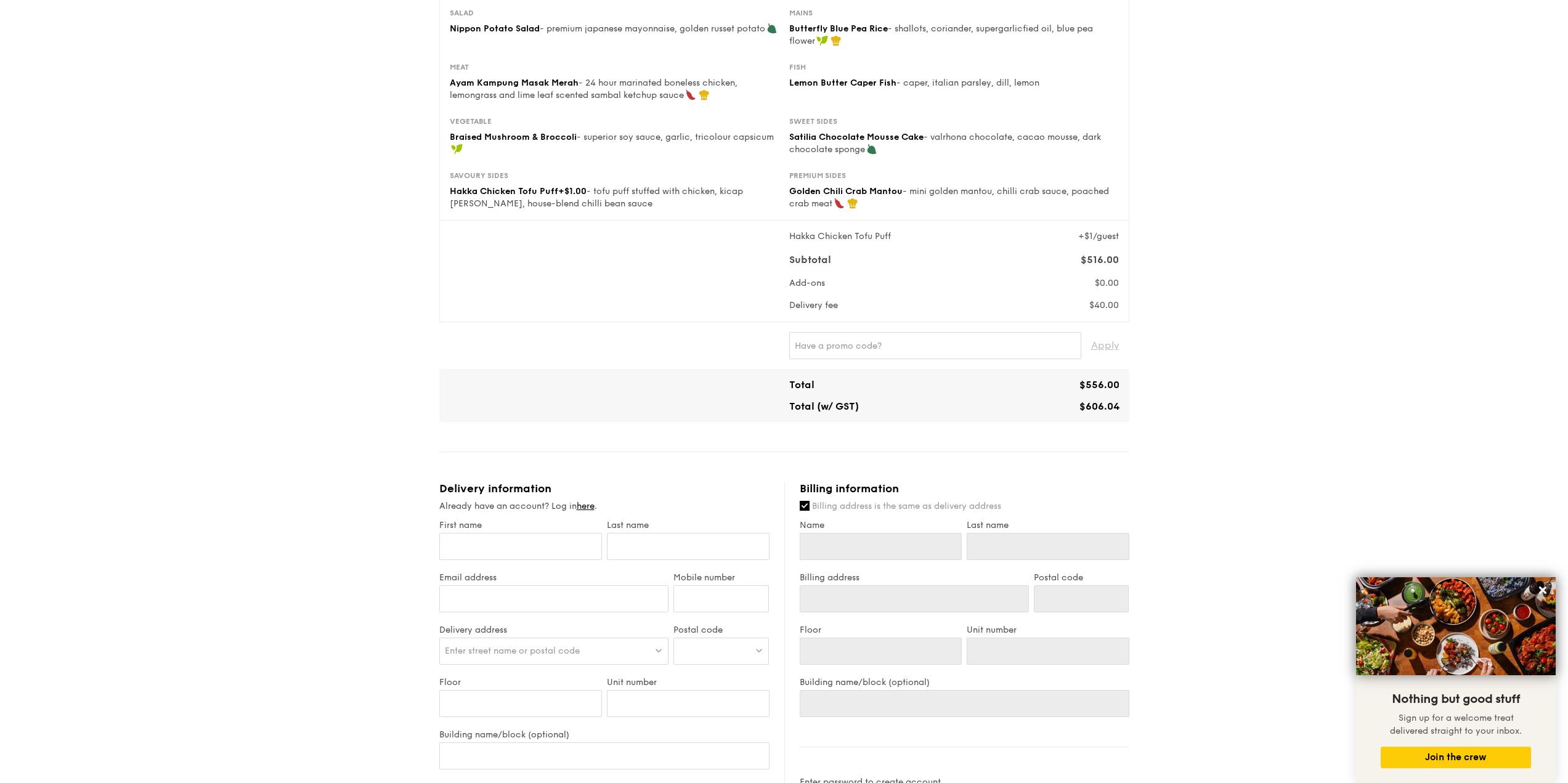
scroll to position [341, 0]
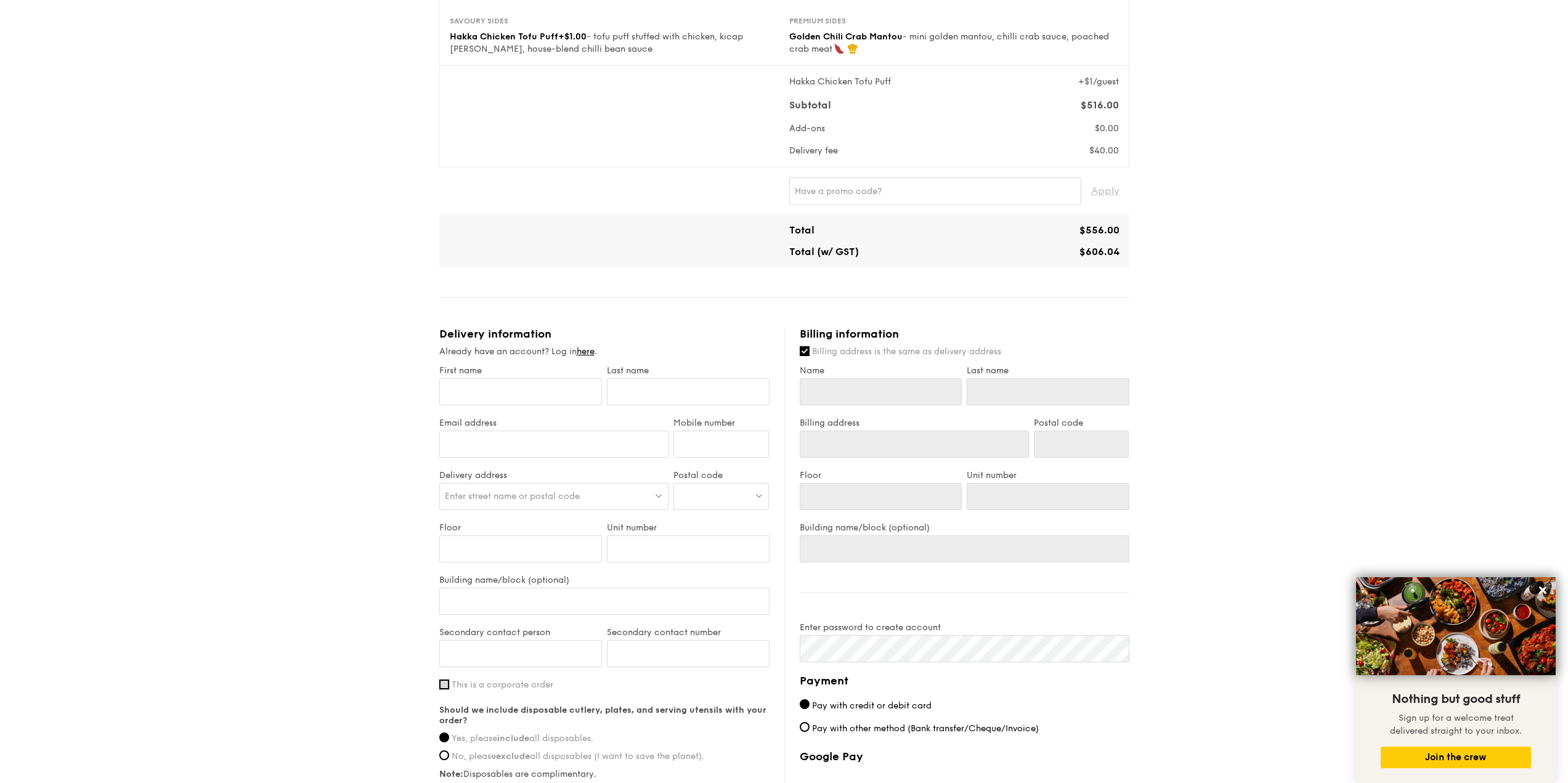
click at [447, 682] on input "This is a corporate order" at bounding box center [444, 684] width 10 height 10
checkbox input "true"
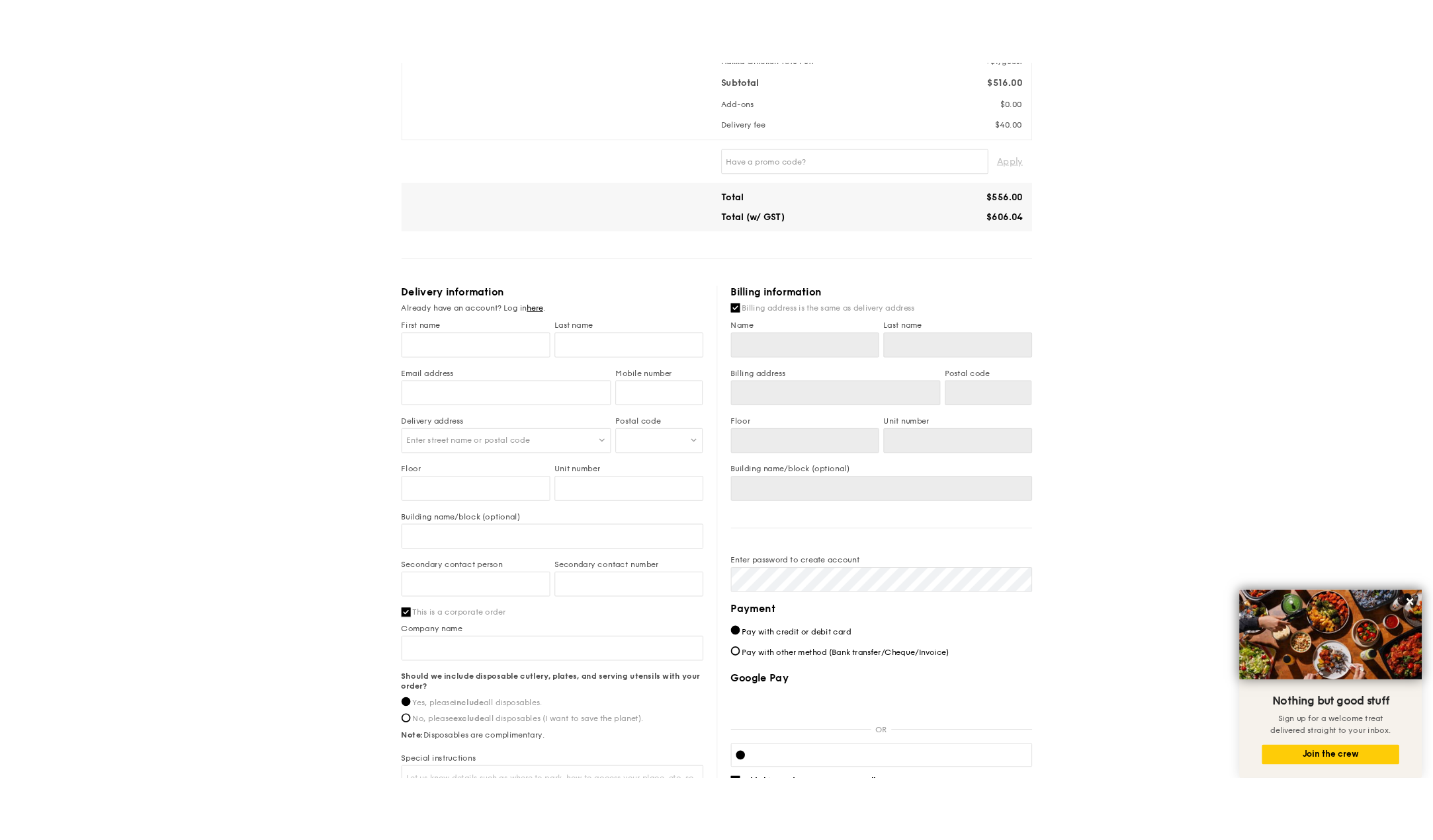
scroll to position [564, 0]
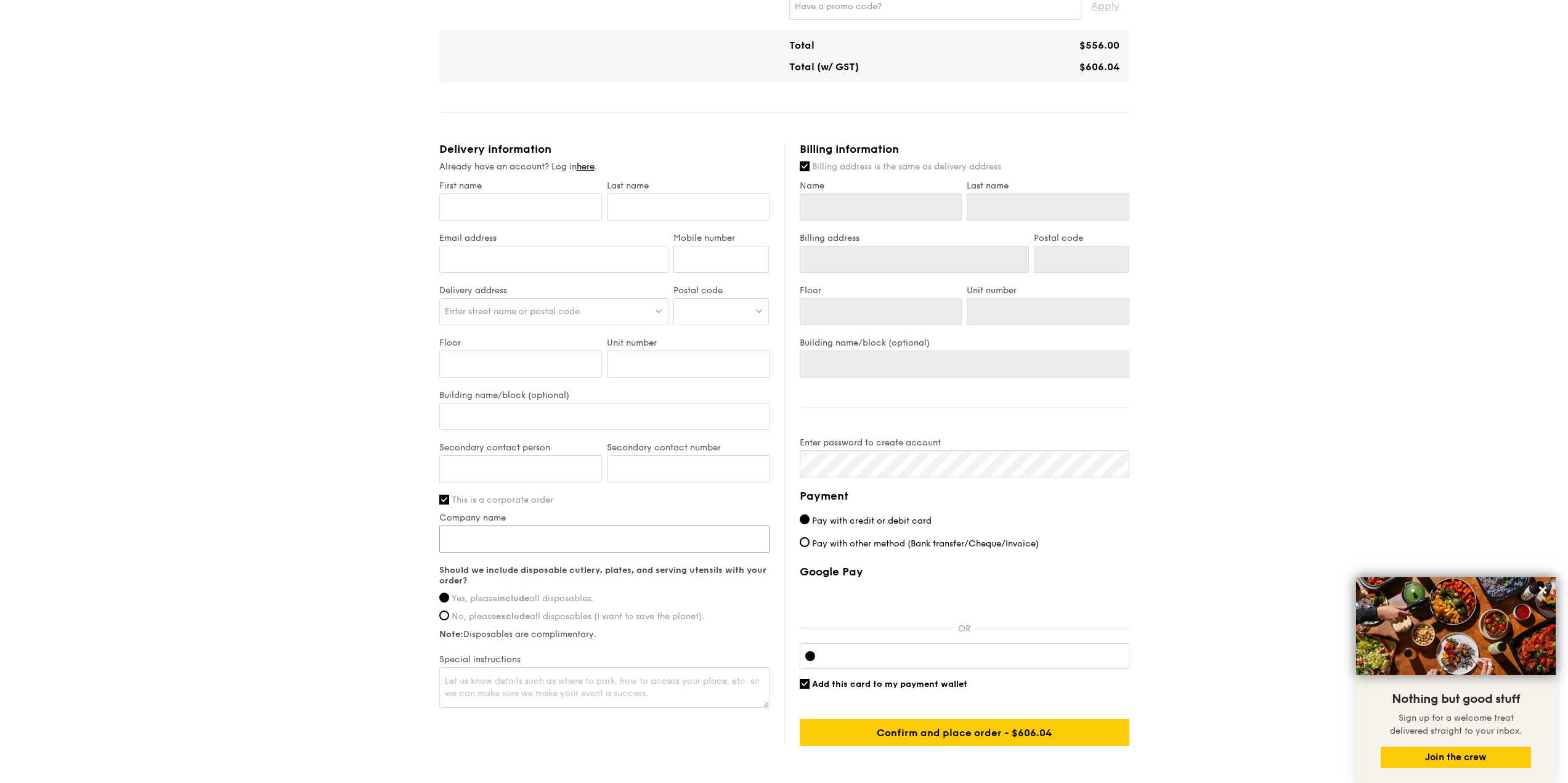
click at [541, 531] on input "Company name" at bounding box center [605, 539] width 330 height 27
type input "MY Atelier Pte. Ltd."
click at [550, 208] on input "First name" at bounding box center [521, 207] width 162 height 27
type input "MUN"
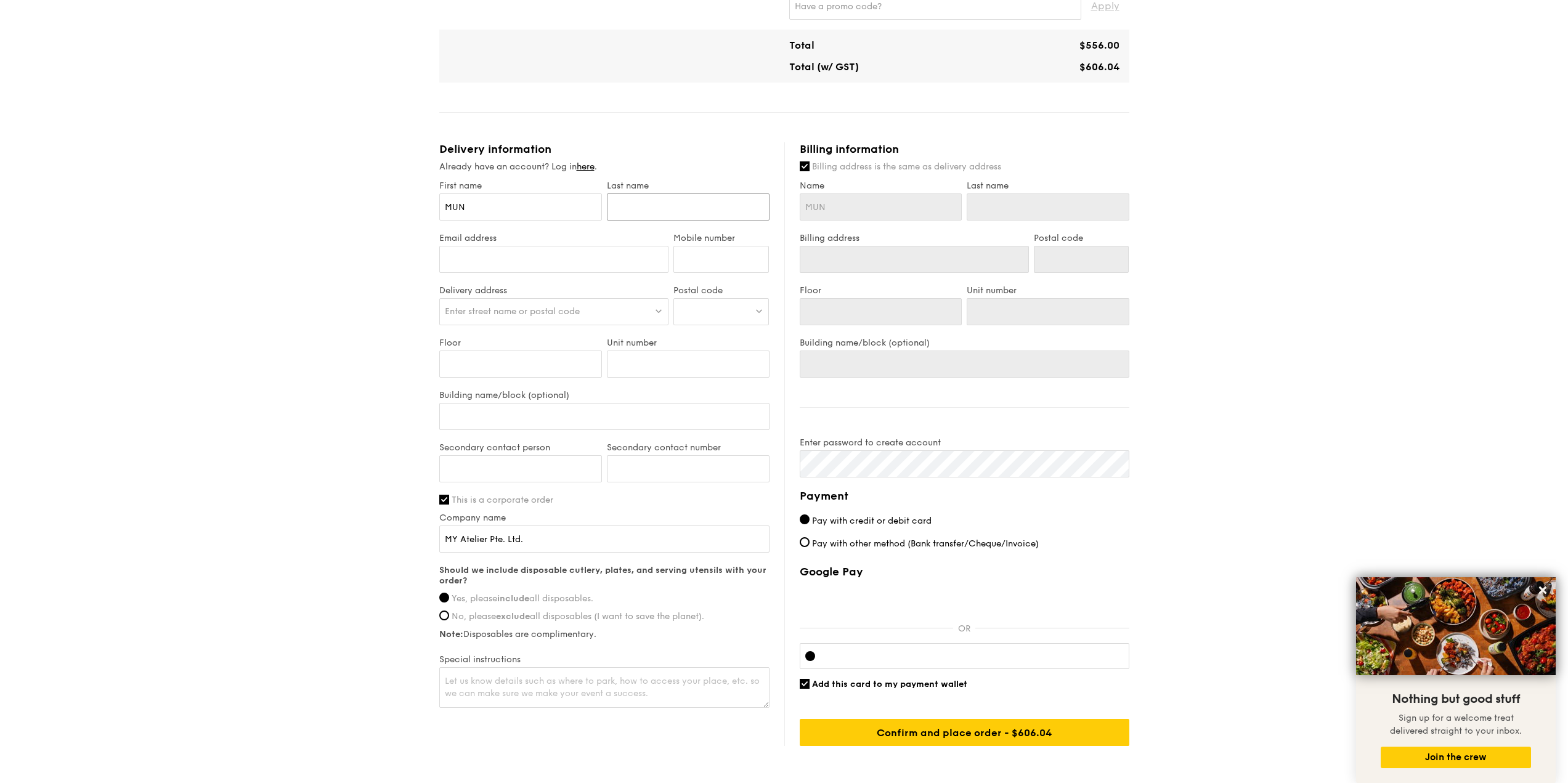
click at [649, 202] on input "text" at bounding box center [688, 207] width 162 height 27
type input "C"
type input "CK"
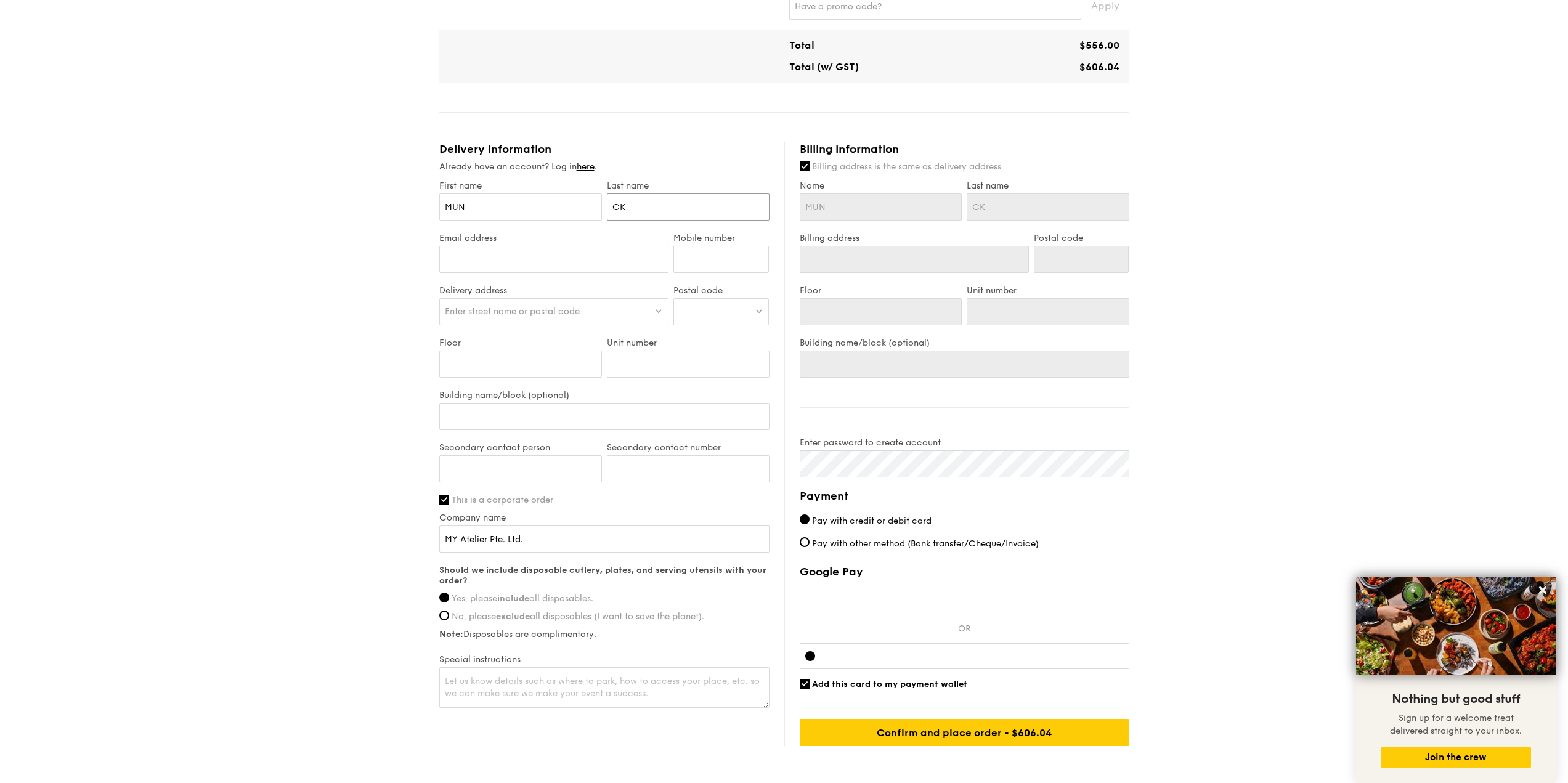
type input "CK"
click at [581, 267] on input "Email address" at bounding box center [554, 259] width 230 height 27
type input "[EMAIL_ADDRESS][DOMAIN_NAME]"
type input "98175257"
click at [592, 312] on div "Enter street name or postal code" at bounding box center [554, 311] width 230 height 27
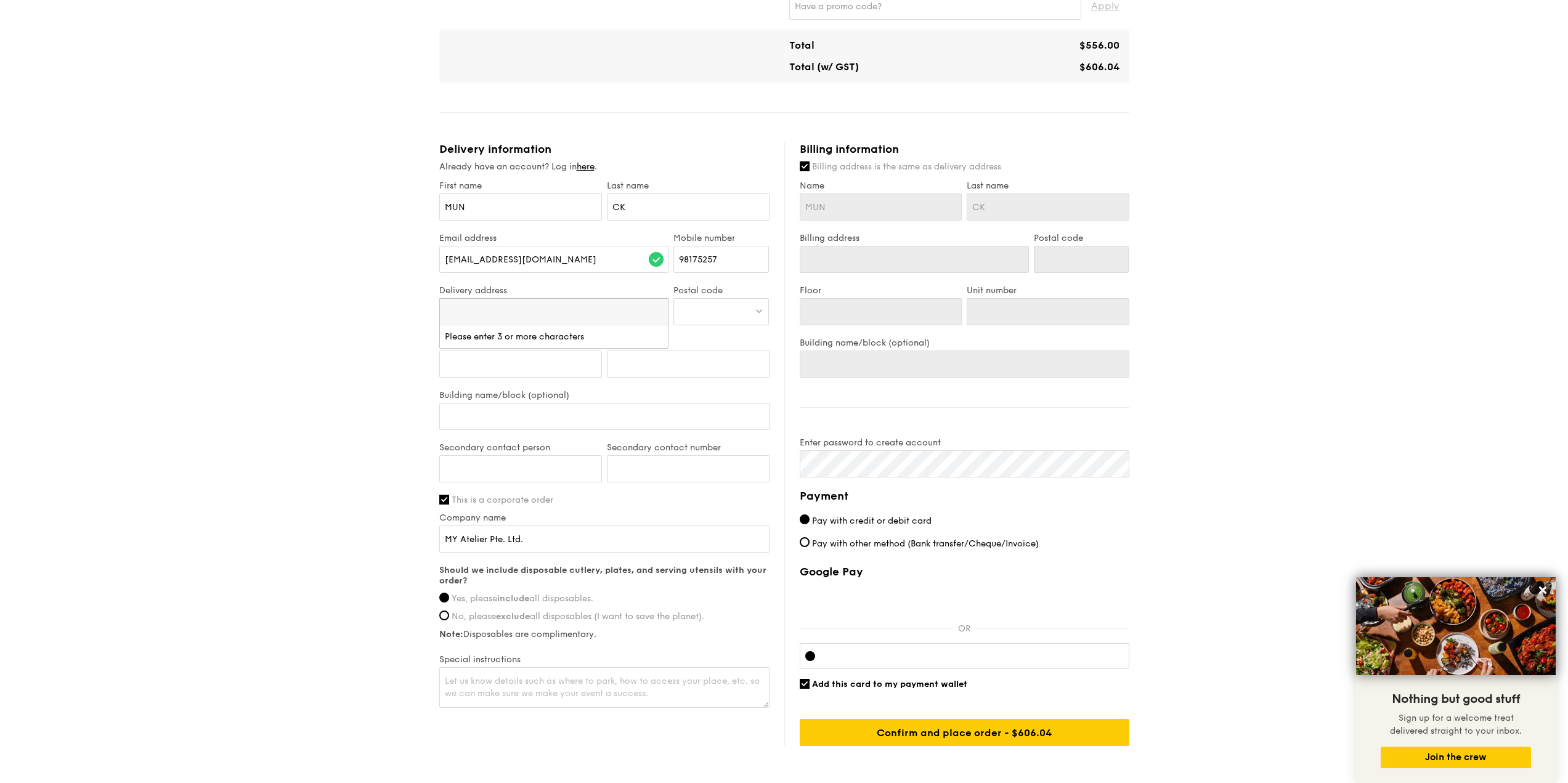
click at [592, 312] on input "search" at bounding box center [554, 312] width 229 height 27
click at [462, 317] on input "[STREET_ADDRESS]" at bounding box center [554, 312] width 229 height 27
type input "[STREET_ADDRESS]"
click at [512, 341] on div "[STREET_ADDRESS]" at bounding box center [527, 337] width 164 height 12
type input "[STREET_ADDRESS]"
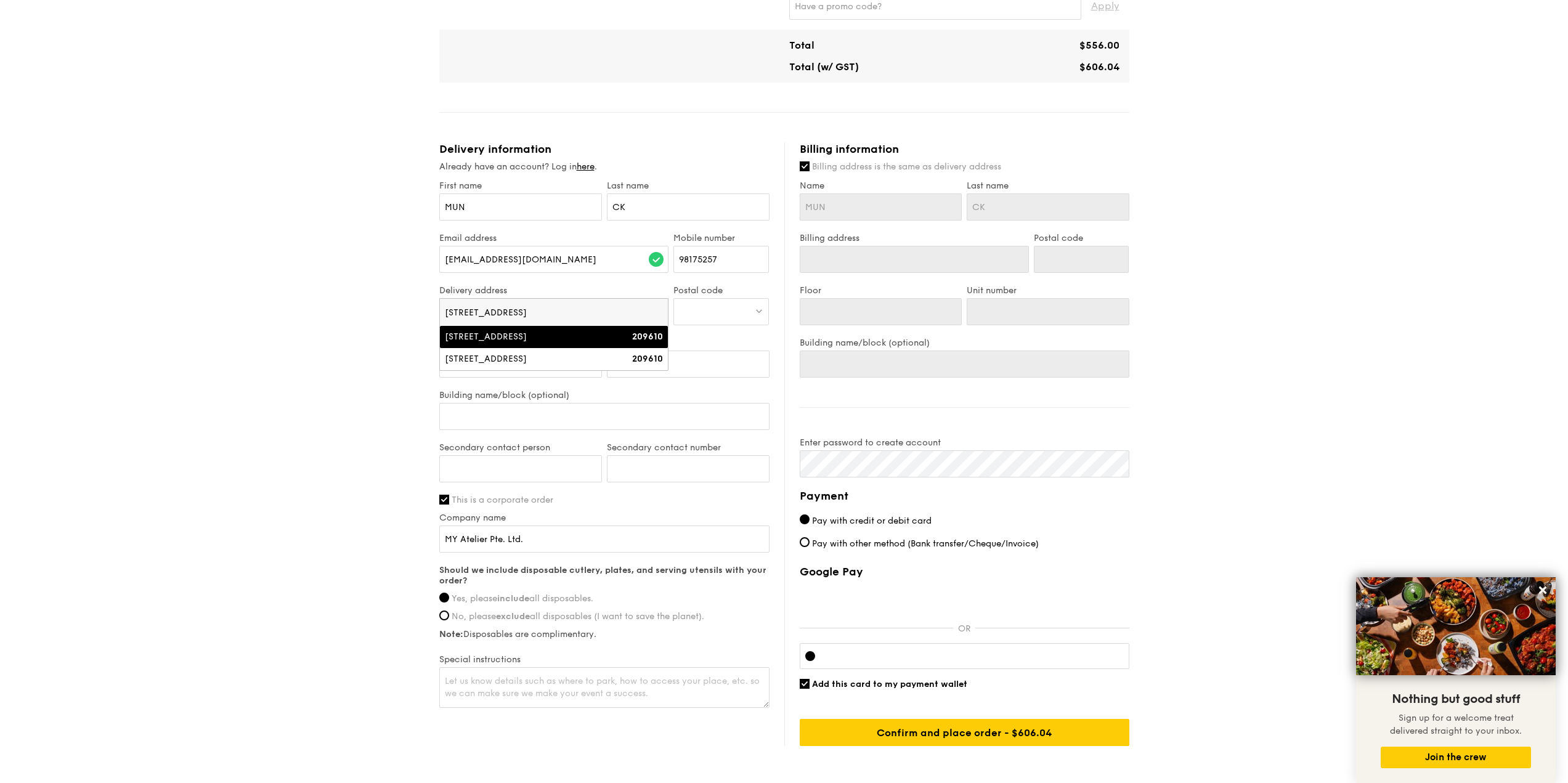
type input "209610"
click at [554, 356] on input "Floor" at bounding box center [521, 363] width 162 height 27
type input "0"
type input "02"
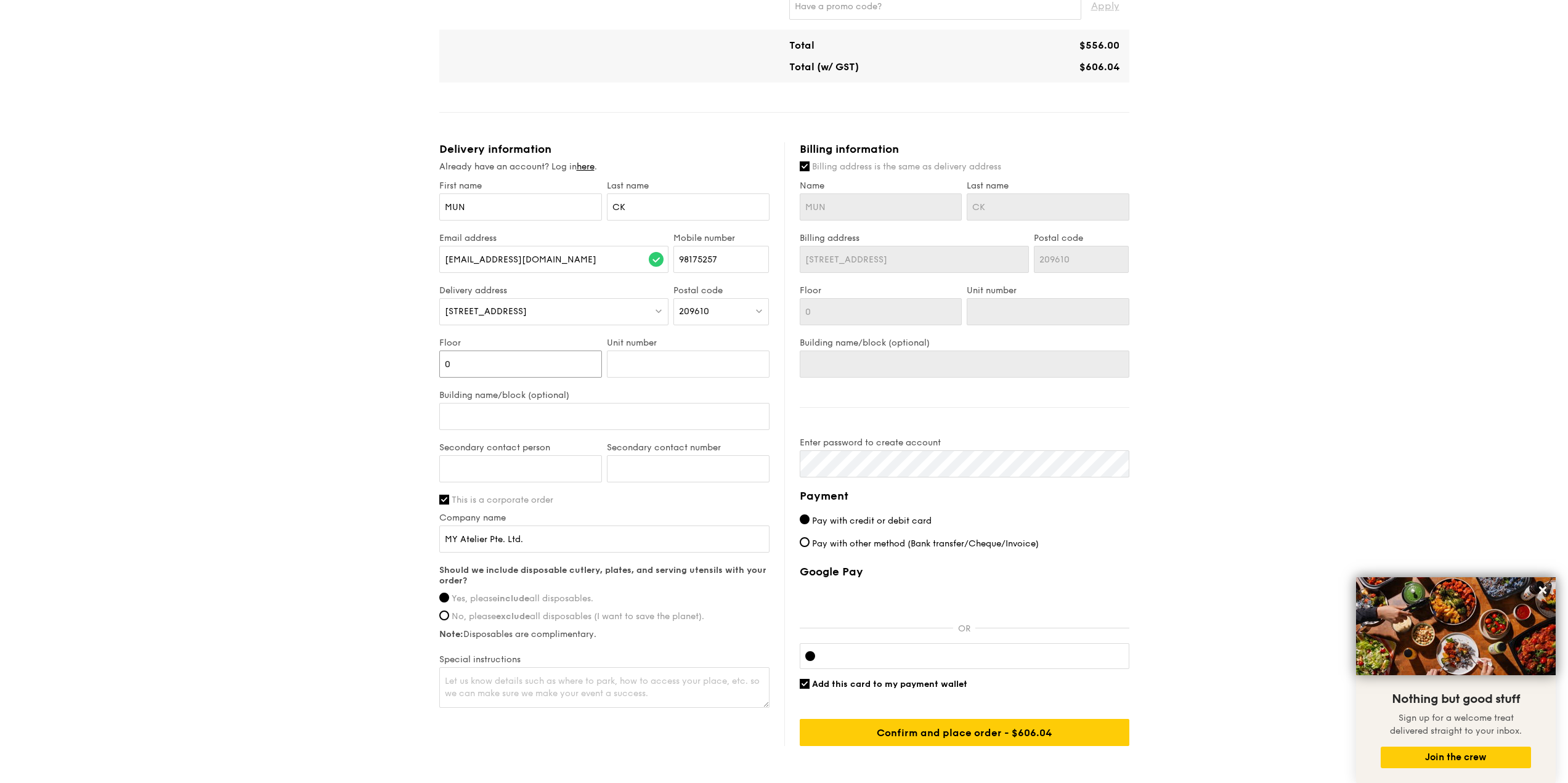
type input "02"
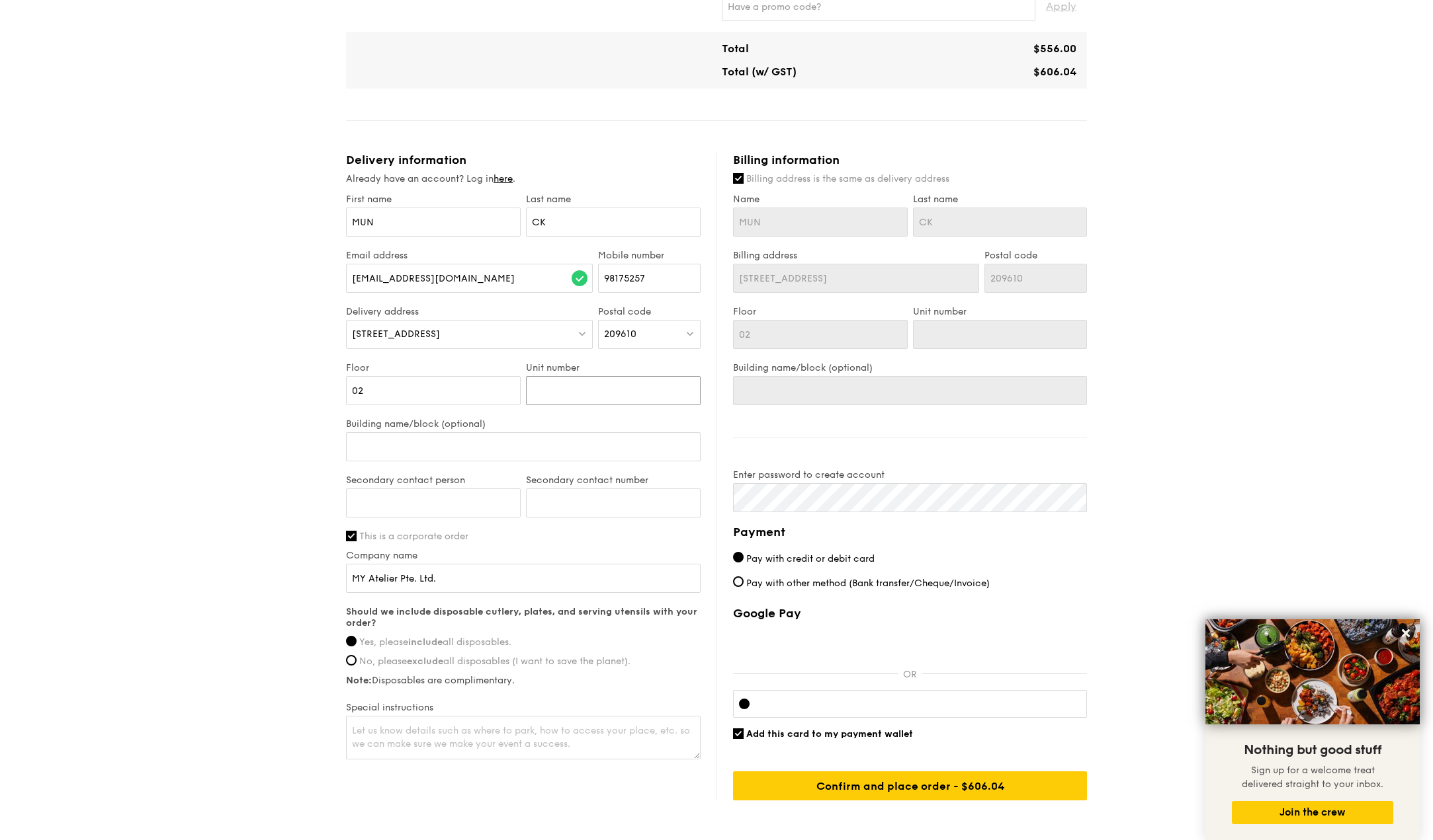
click at [530, 398] on input "Unit number" at bounding box center [613, 390] width 174 height 29
type input "A"
click at [484, 447] on input "Building name/block (optional)" at bounding box center [524, 446] width 354 height 29
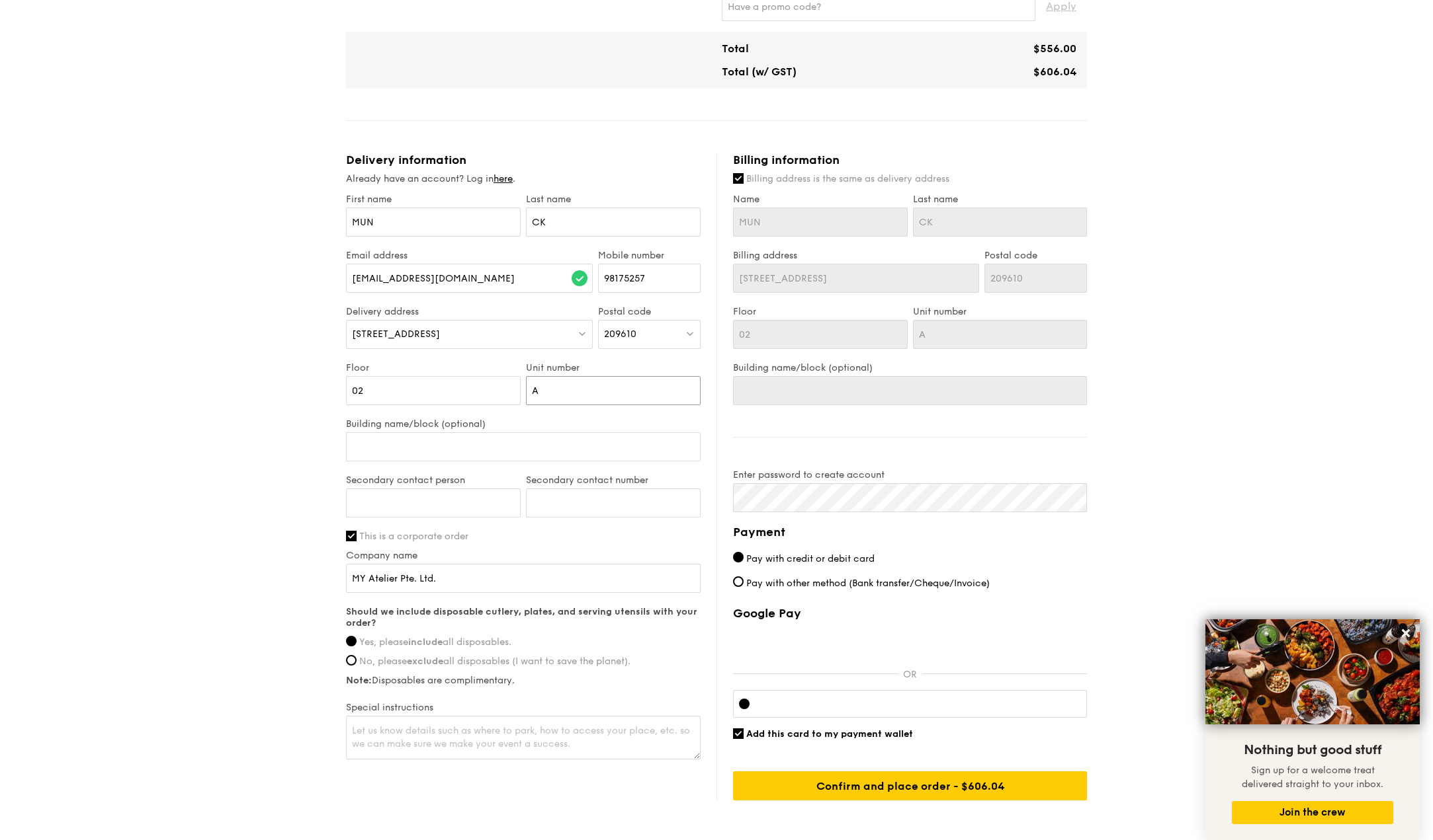
drag, startPoint x: 568, startPoint y: 377, endPoint x: 474, endPoint y: 398, distance: 96.3
click at [474, 398] on div "Floor 02 Unit number A" at bounding box center [524, 390] width 360 height 56
click at [468, 451] on input "Building name/block (optional)" at bounding box center [524, 446] width 354 height 29
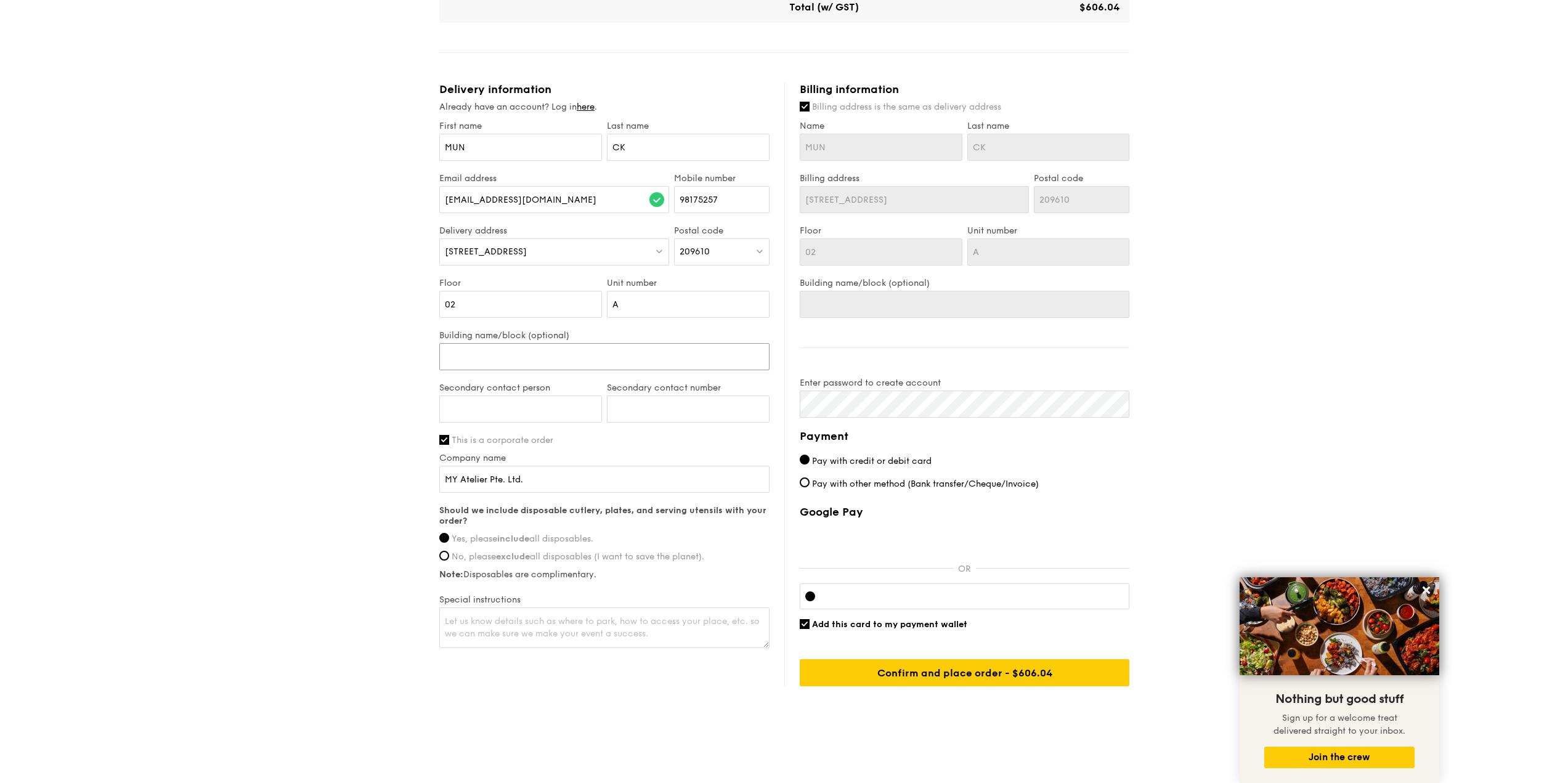
scroll to position [587, 0]
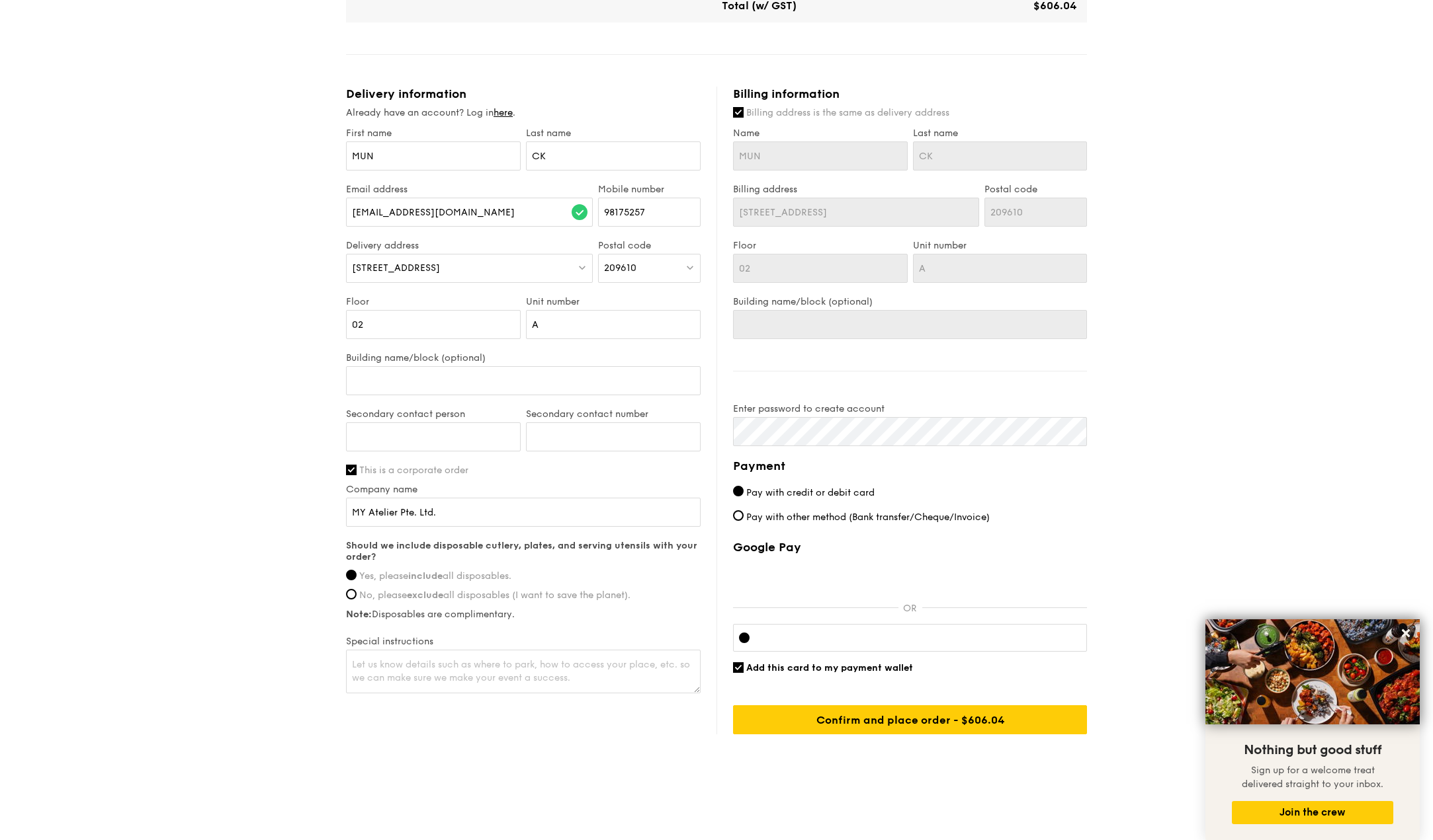
click at [800, 518] on span "Pay with other method (Bank transfer/Cheque/Invoice)" at bounding box center [868, 516] width 243 height 11
click at [743, 518] on input "Pay with other method (Bank transfer/Cheque/Invoice)" at bounding box center [737, 515] width 11 height 11
radio input "true"
click at [814, 492] on span "Pay with credit or debit card" at bounding box center [811, 493] width 129 height 11
click at [743, 492] on input "Pay with credit or debit card" at bounding box center [737, 491] width 11 height 11
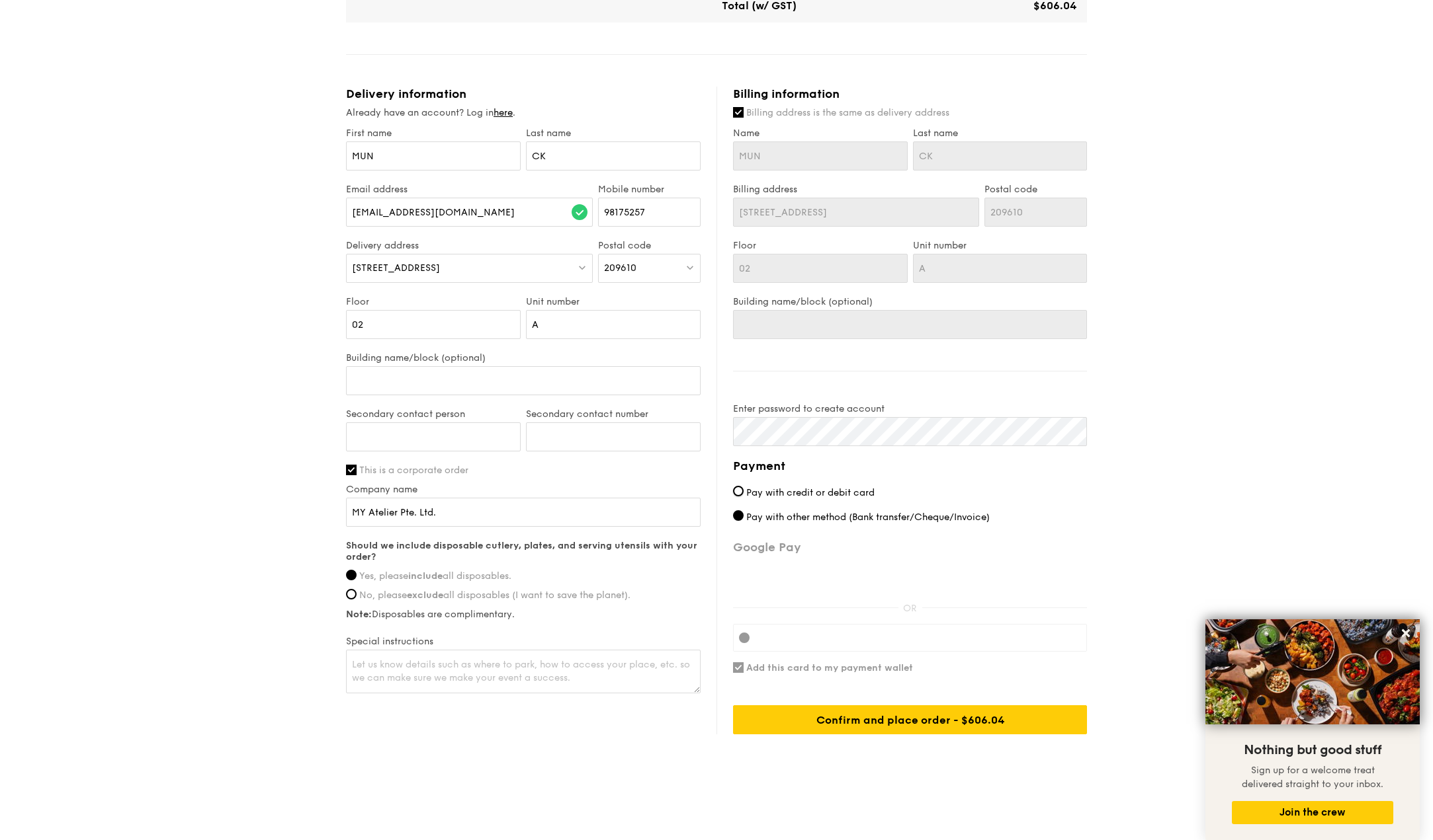
radio input "true"
click at [925, 724] on input "Confirm and place order - $606.04" at bounding box center [909, 719] width 354 height 29
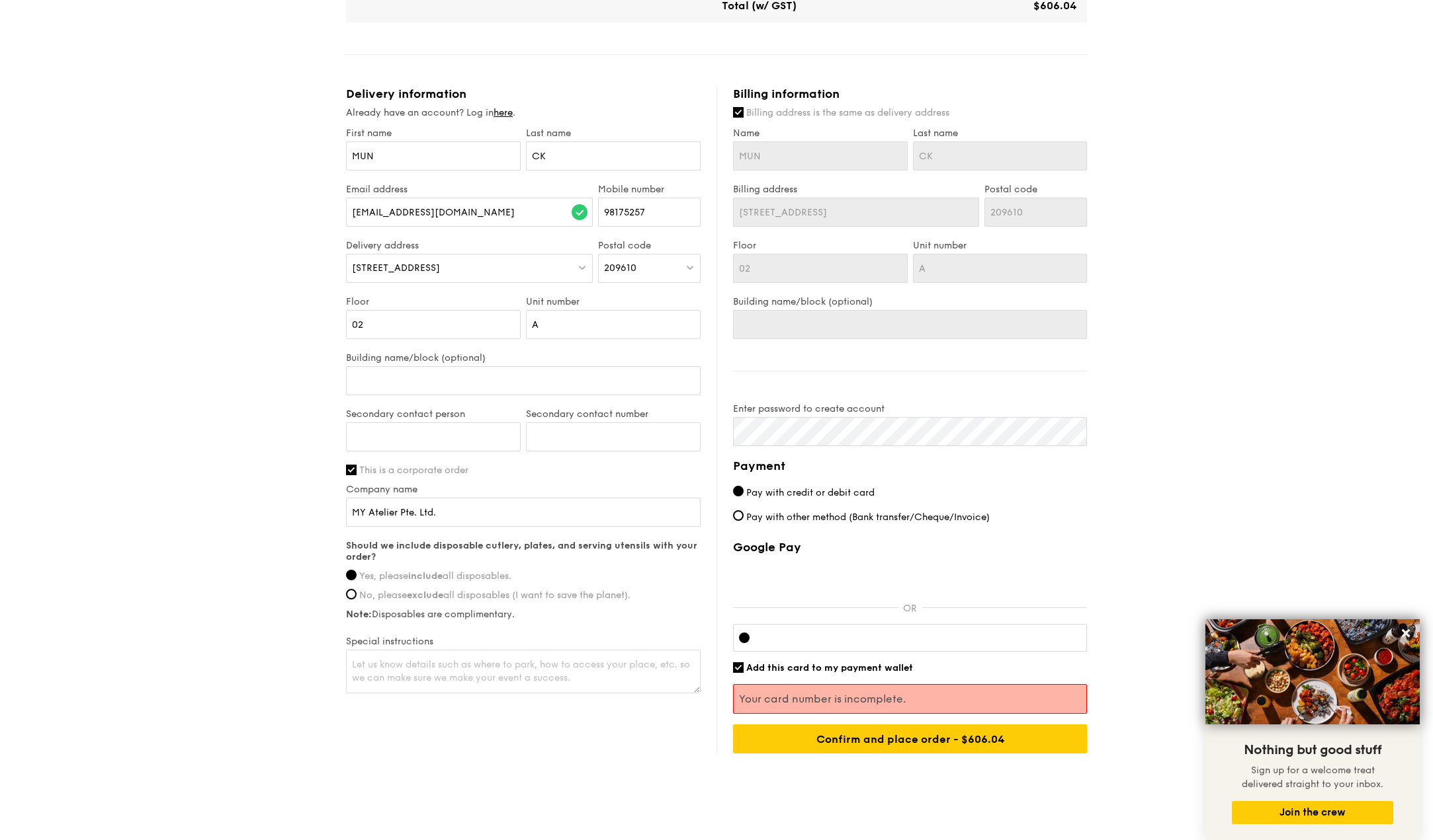
click at [916, 621] on div "Google Pay OR Add this card to my payment wallet Your card number is incomplete…" at bounding box center [909, 647] width 354 height 214
click at [885, 663] on span "Add this card to my payment wallet" at bounding box center [829, 668] width 166 height 11
click at [743, 663] on input "Add this card to my payment wallet" at bounding box center [737, 668] width 11 height 11
checkbox input "false"
click at [889, 647] on div at bounding box center [909, 638] width 354 height 28
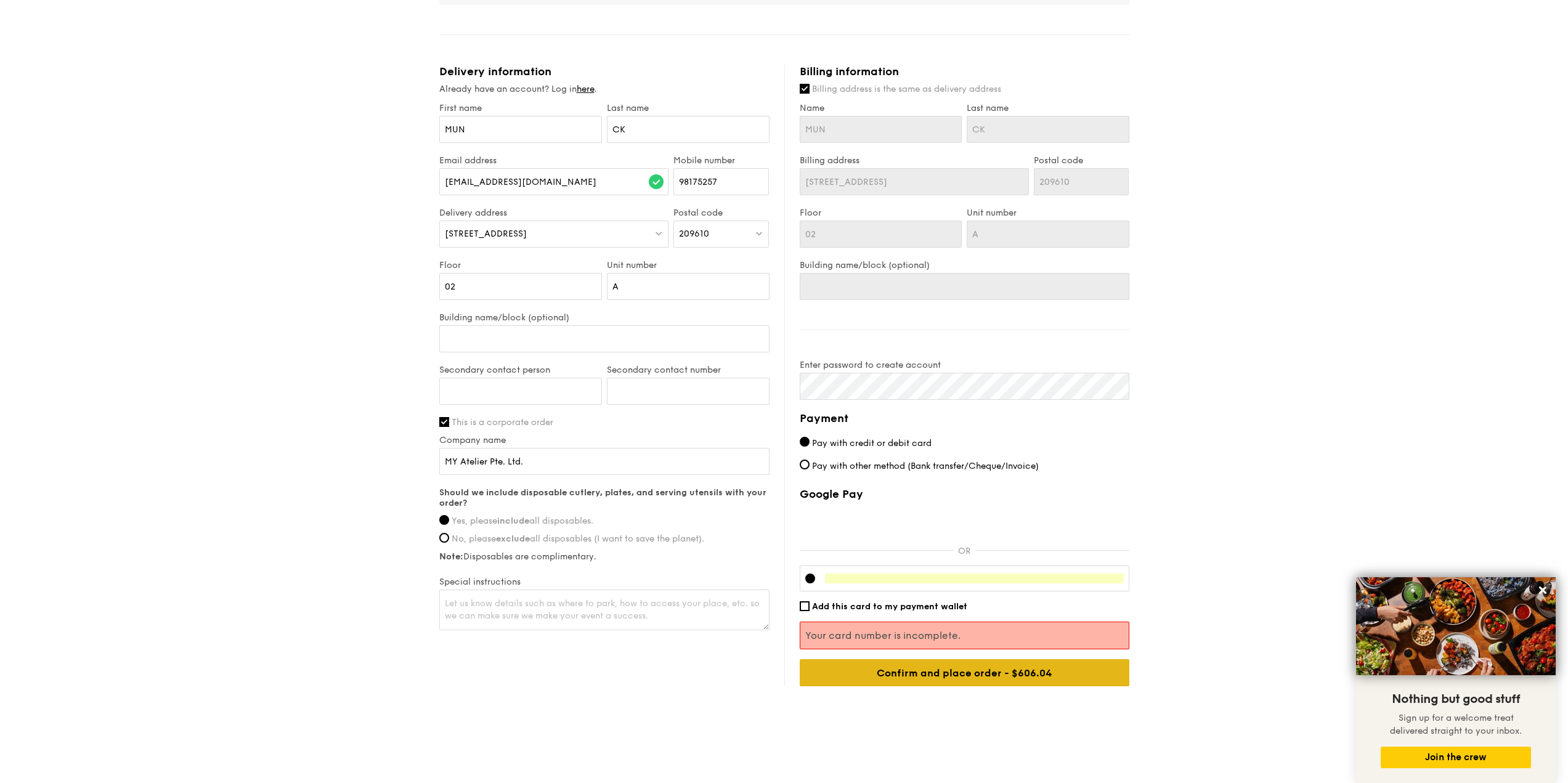
scroll to position [605, 0]
click at [963, 678] on input "Confirm and place order - $606.04" at bounding box center [964, 670] width 330 height 27
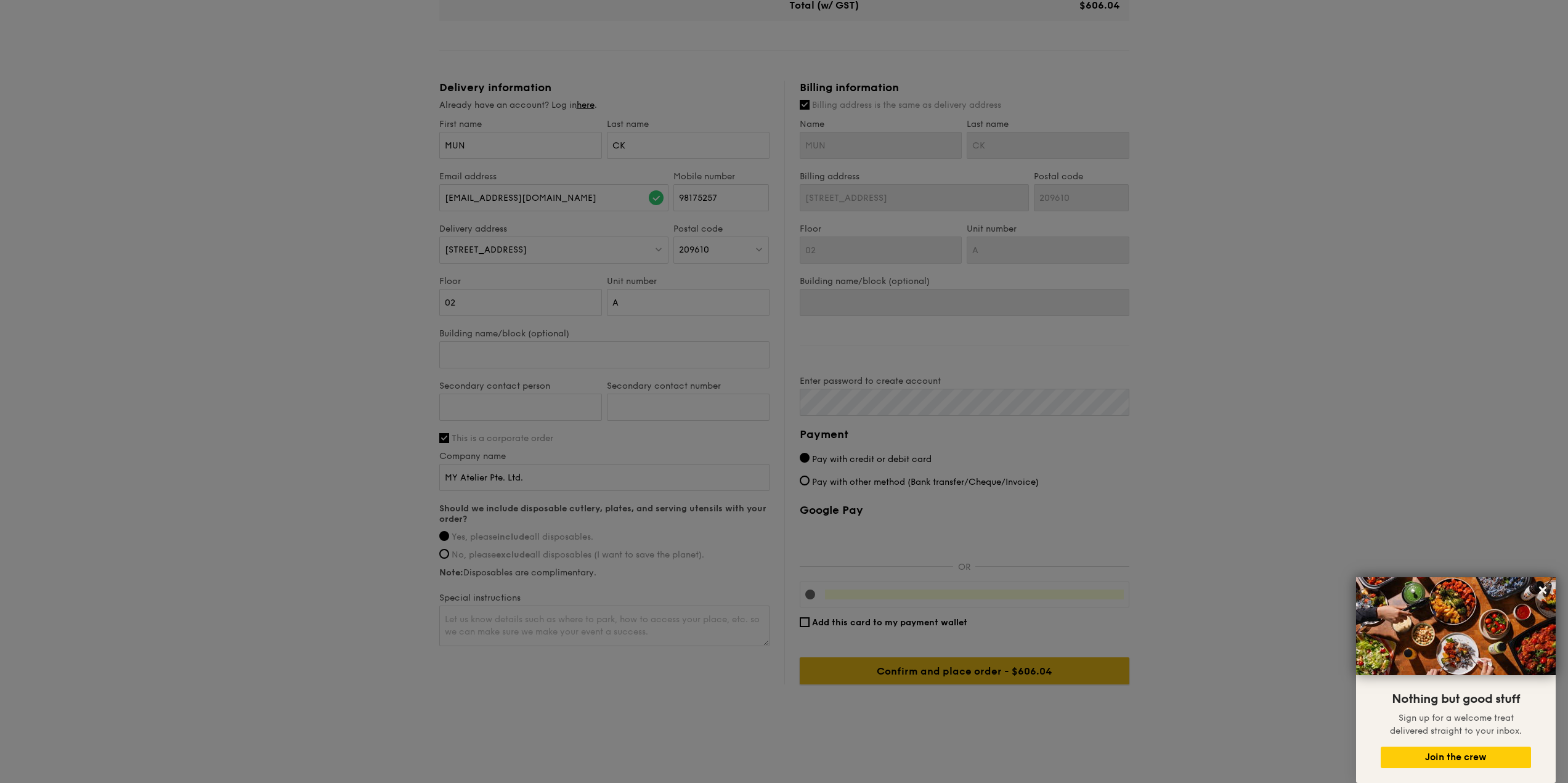
scroll to position [587, 0]
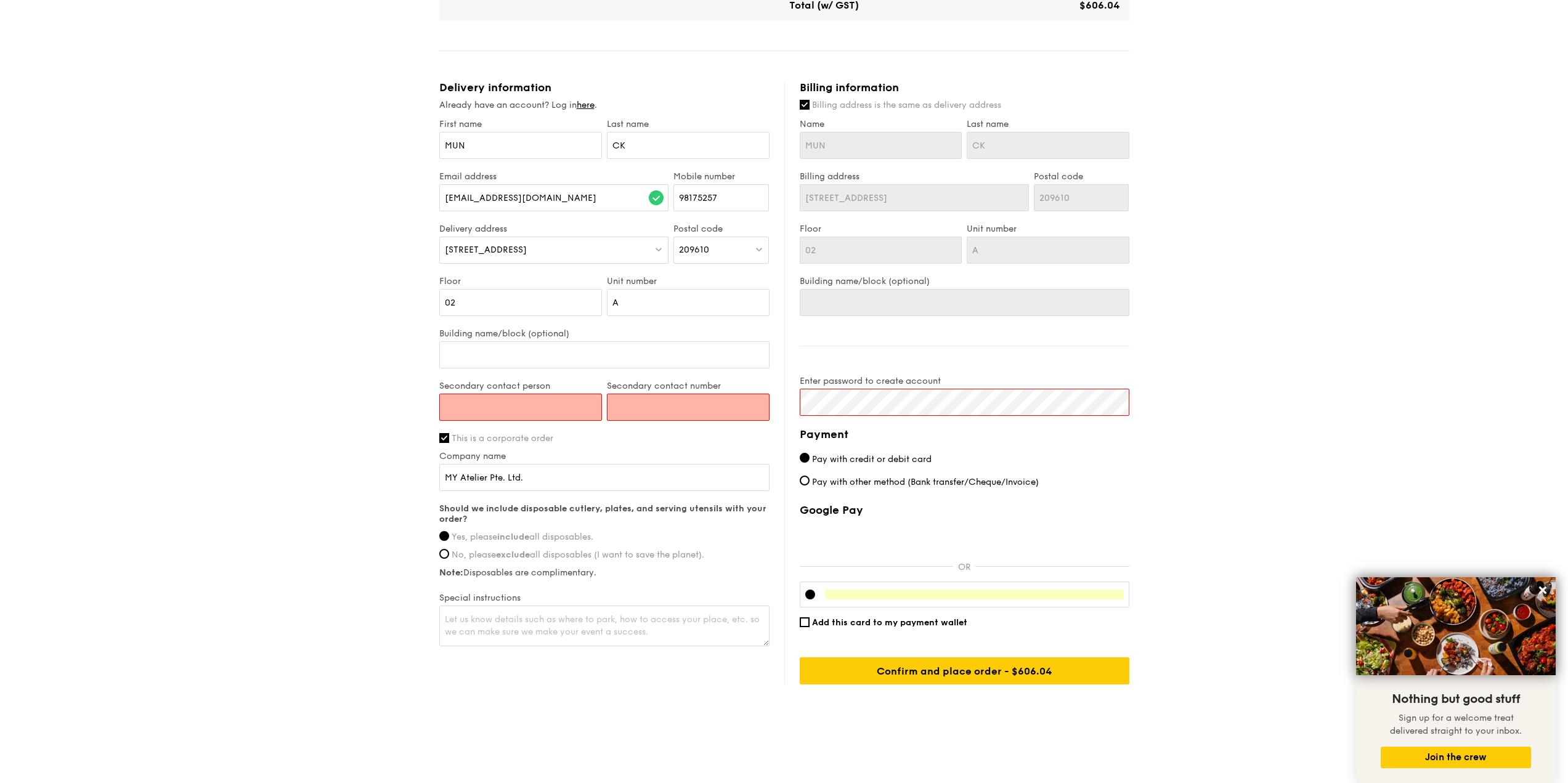
click at [558, 407] on input "Secondary contact person" at bounding box center [521, 407] width 162 height 27
click at [502, 404] on input "Secondary contact person" at bounding box center [521, 407] width 162 height 27
click at [669, 408] on input "Secondary contact number" at bounding box center [688, 407] width 162 height 27
paste input "91194004"
type input "91194004"
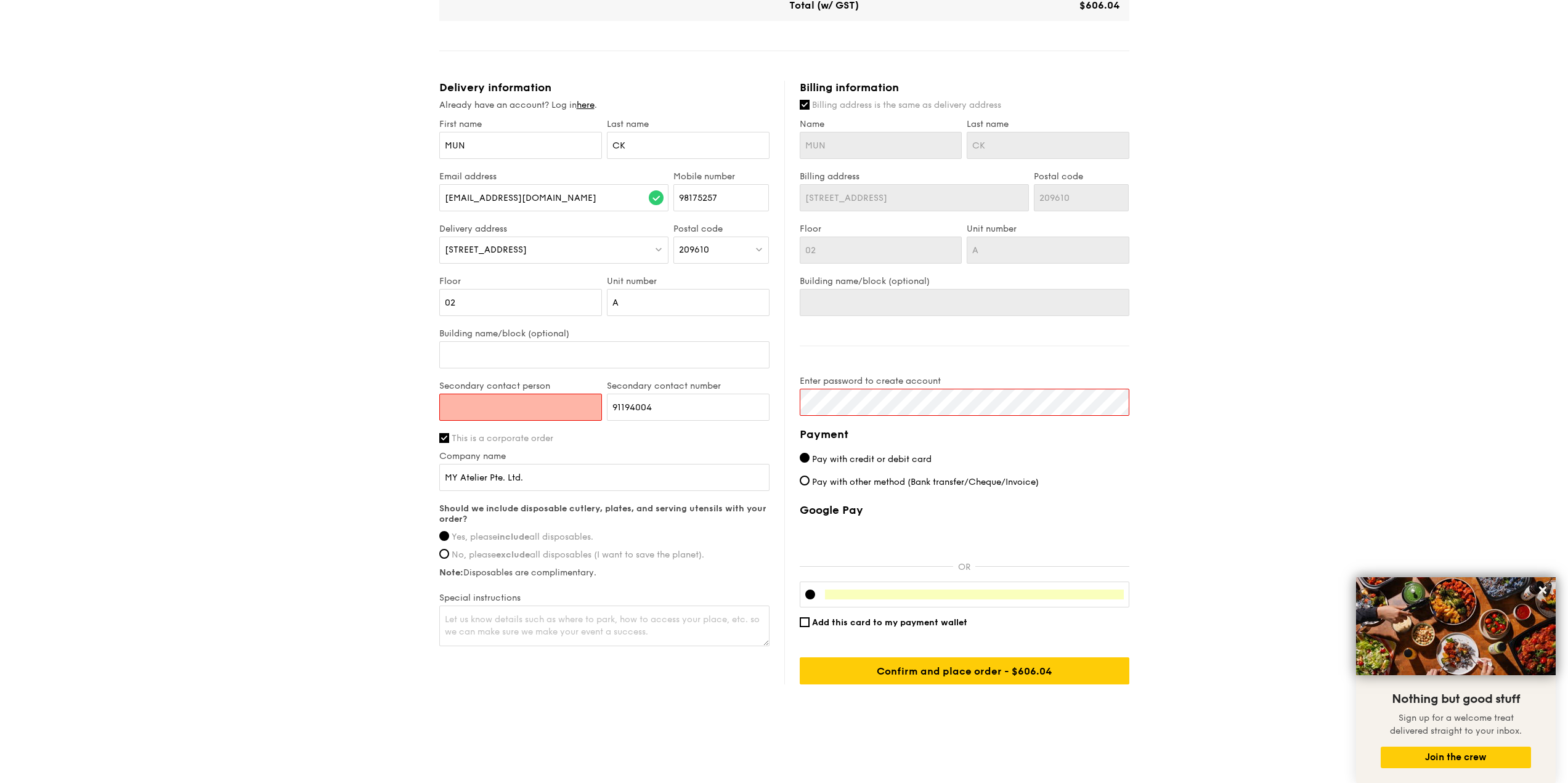
click at [572, 415] on input "Secondary contact person" at bounding box center [521, 407] width 162 height 27
type input "[PERSON_NAME]"
click at [921, 381] on label "Enter password to create account" at bounding box center [964, 381] width 330 height 10
click at [730, 372] on div "Delivery information Already have an account? Log in here . First name [PERSON_…" at bounding box center [784, 383] width 690 height 604
click at [911, 671] on input "Confirm and place order - $606.04" at bounding box center [964, 670] width 330 height 27
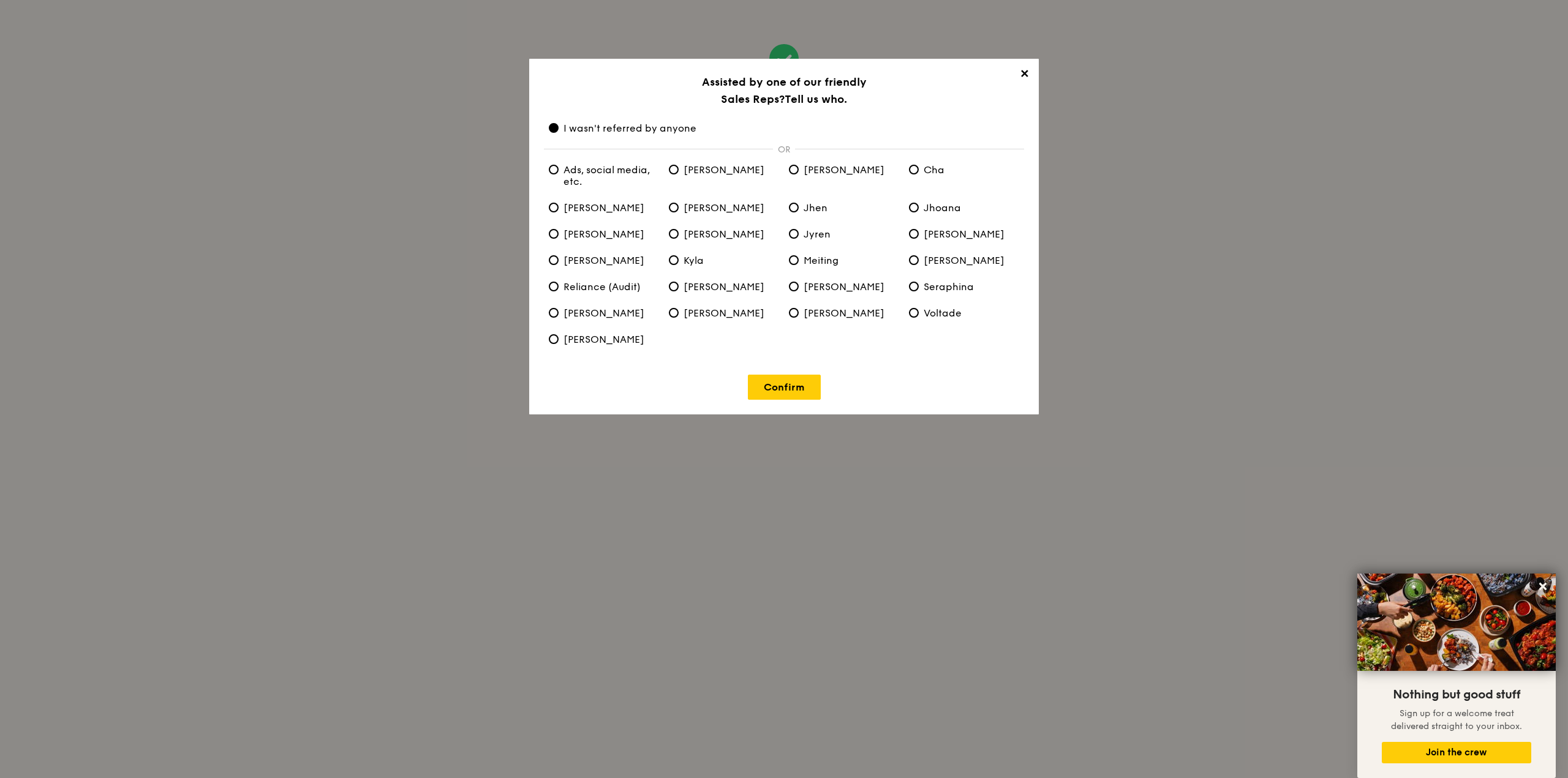
click at [795, 376] on link "Confirm" at bounding box center [784, 387] width 73 height 25
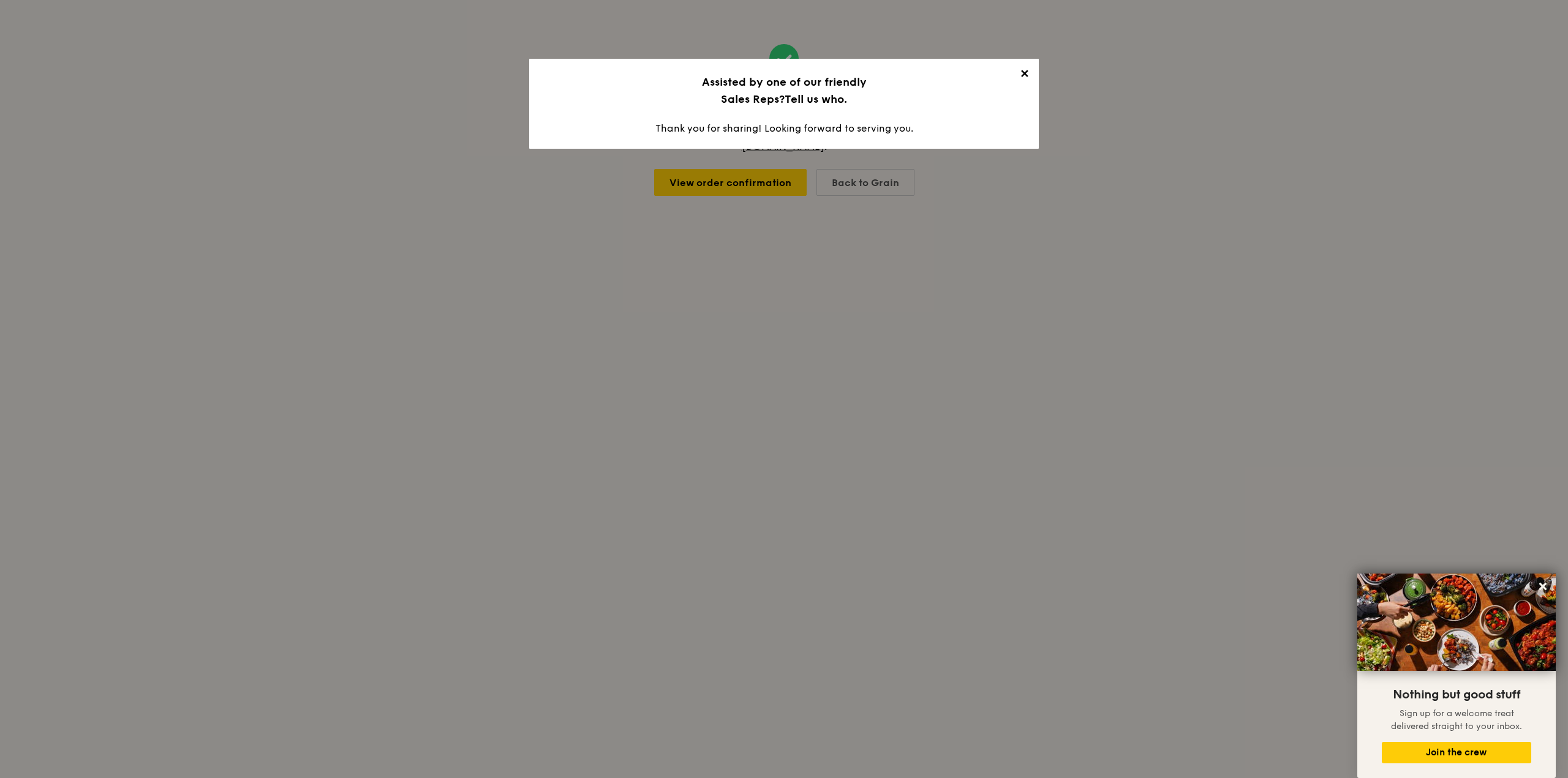
click at [1027, 70] on span "✕" at bounding box center [1024, 76] width 17 height 17
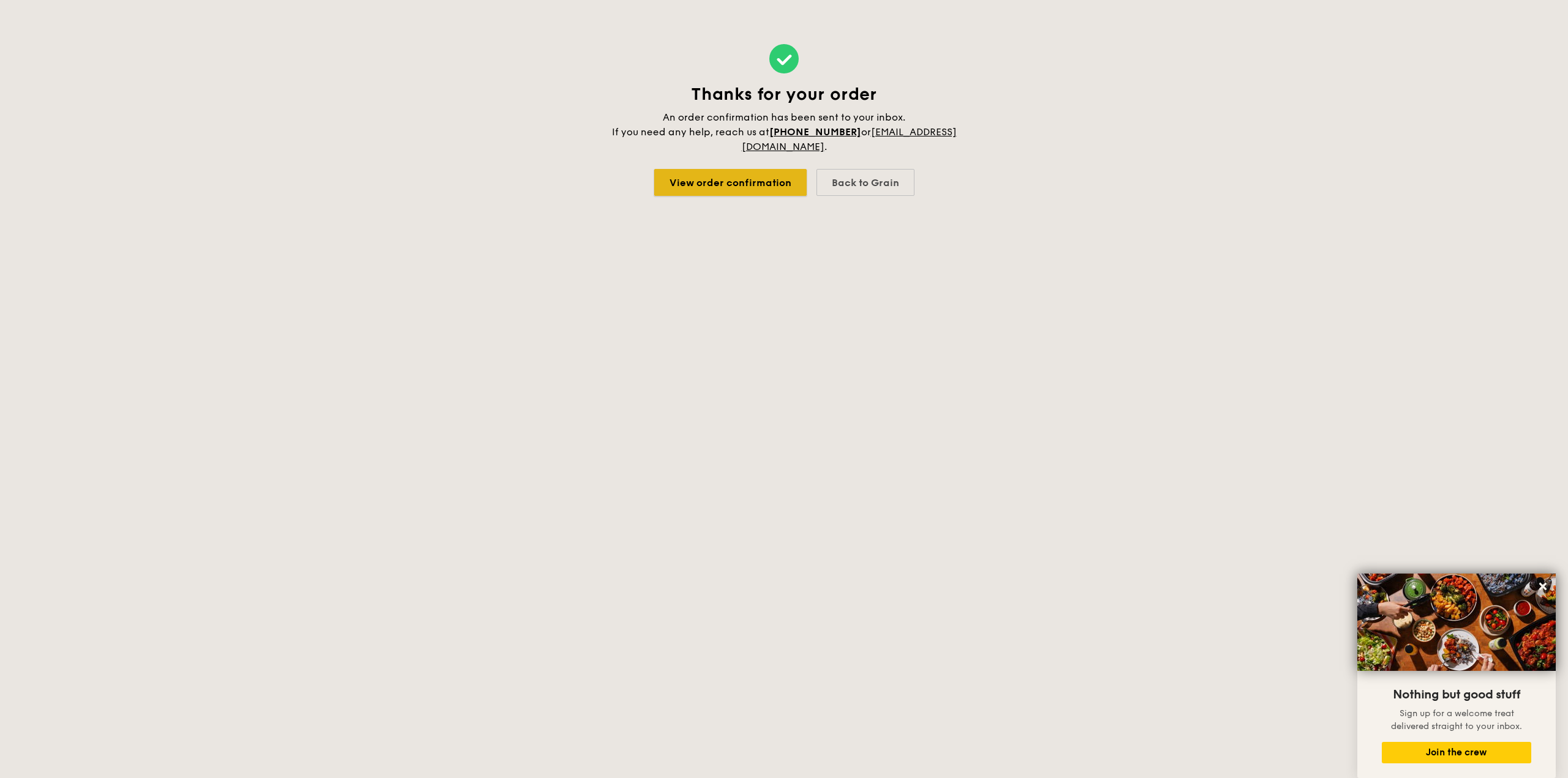
click at [729, 186] on link "View order confirmation" at bounding box center [730, 181] width 152 height 27
